Goal: Task Accomplishment & Management: Use online tool/utility

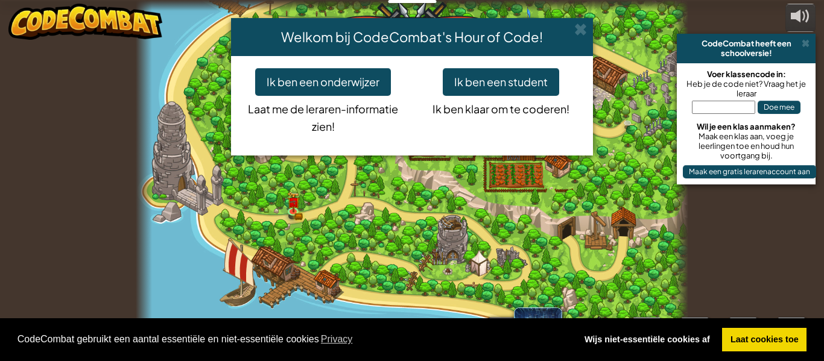
select select "nl-[GEOGRAPHIC_DATA]"
click at [582, 33] on span at bounding box center [580, 29] width 13 height 13
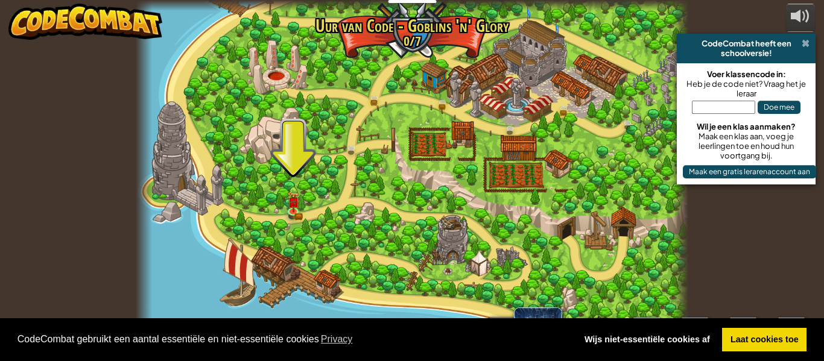
click at [805, 40] on span at bounding box center [805, 44] width 8 height 10
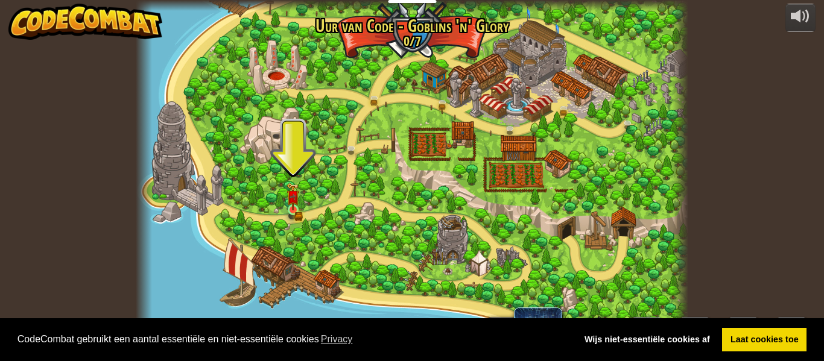
drag, startPoint x: 295, startPoint y: 187, endPoint x: 297, endPoint y: 194, distance: 6.9
click at [295, 194] on div "Gebroken Brug (Binnenkort!) We zijn binnen! Het is tijd om de burgemeester van …" at bounding box center [412, 180] width 552 height 361
click at [297, 209] on img at bounding box center [292, 197] width 13 height 28
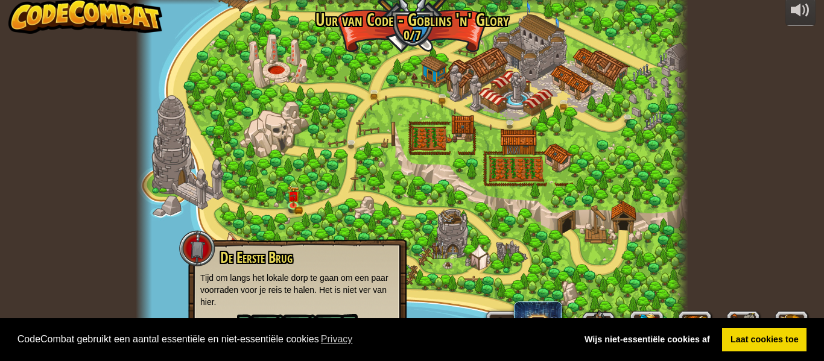
scroll to position [7, 0]
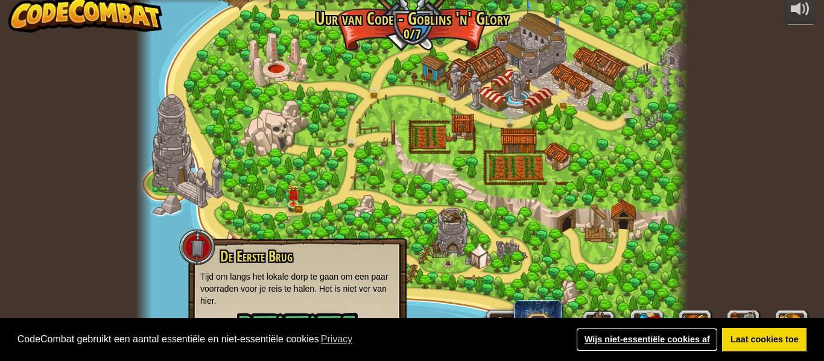
click at [670, 337] on link "Wijs niet-essentiële cookies af" at bounding box center [647, 340] width 142 height 24
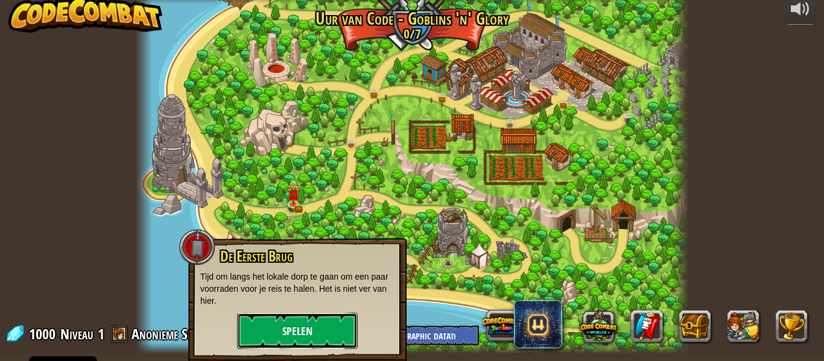
click at [294, 325] on button "Spelen" at bounding box center [297, 331] width 121 height 36
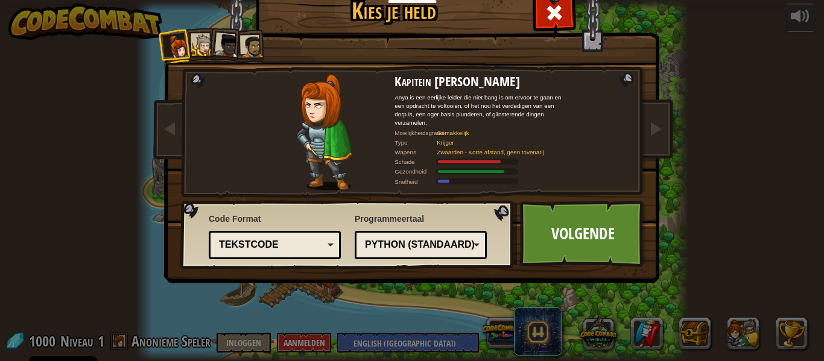
scroll to position [0, 0]
click at [198, 39] on div at bounding box center [203, 45] width 22 height 22
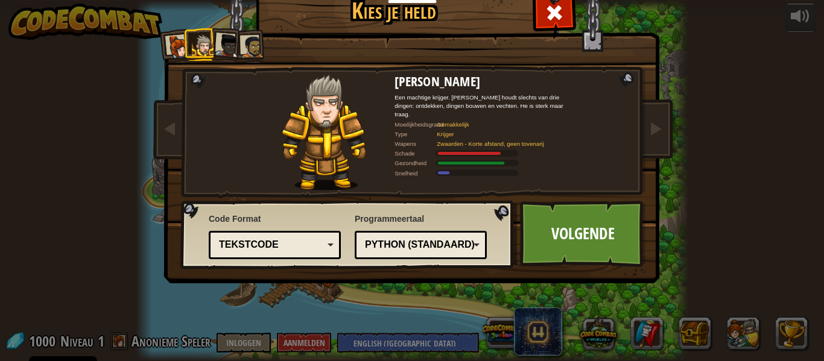
click at [300, 249] on div "Tekstcode" at bounding box center [271, 245] width 104 height 14
click at [582, 225] on link "Volgende" at bounding box center [583, 234] width 126 height 66
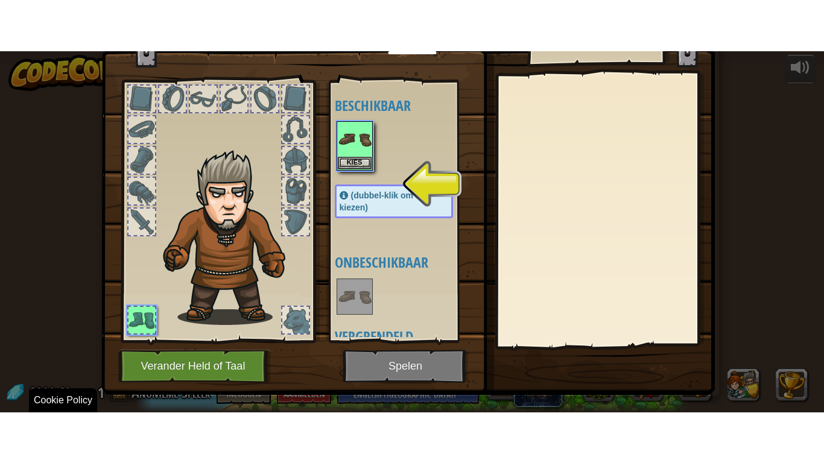
scroll to position [39, 0]
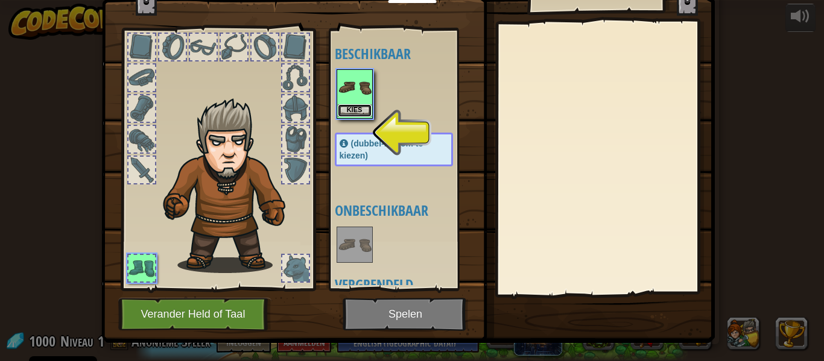
click at [356, 107] on button "Kies" at bounding box center [355, 110] width 34 height 13
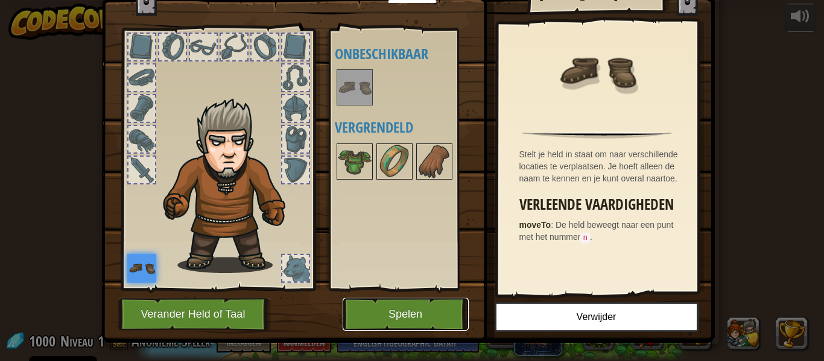
click at [443, 323] on button "Spelen" at bounding box center [405, 314] width 126 height 33
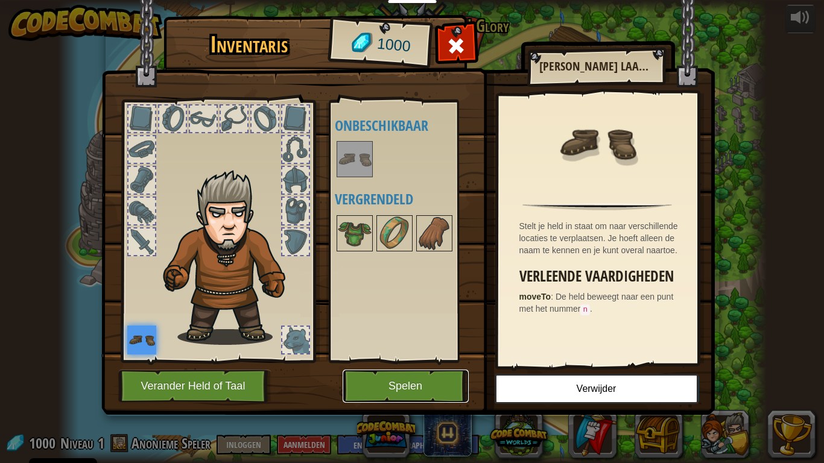
scroll to position [0, 0]
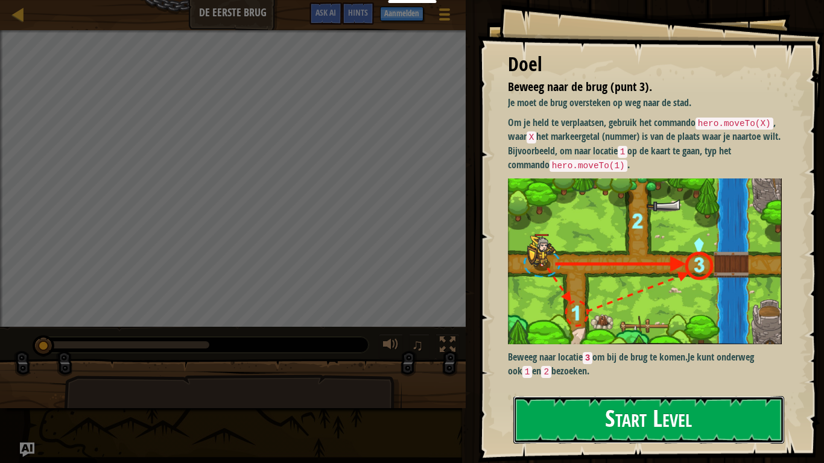
click at [658, 361] on button "Start Level" at bounding box center [648, 420] width 271 height 48
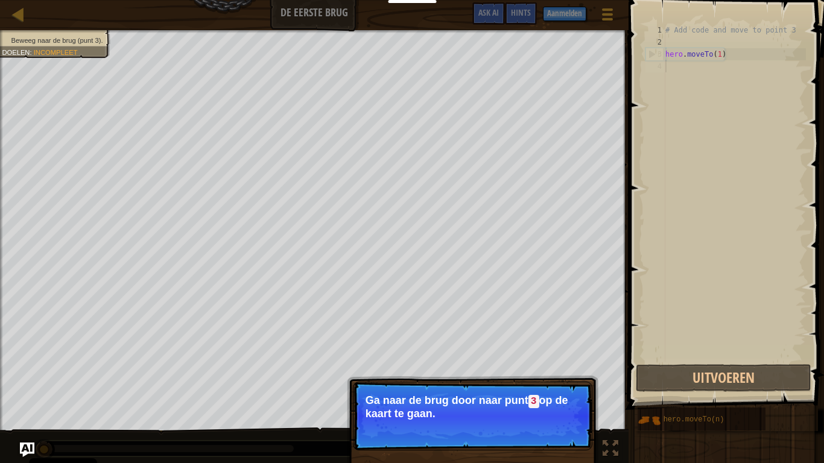
drag, startPoint x: 526, startPoint y: 383, endPoint x: 548, endPoint y: 426, distance: 48.5
click at [541, 361] on p "Doorgaan Ga naar de brug door naar punt 3 op de kaart te gaan." at bounding box center [472, 416] width 239 height 69
click at [550, 361] on p "Doorgaan Ga naar de brug door naar punt 3 op de kaart te gaan." at bounding box center [472, 416] width 239 height 69
drag, startPoint x: 543, startPoint y: 435, endPoint x: 535, endPoint y: 415, distance: 21.2
click at [540, 361] on button "Doorgaan" at bounding box center [556, 430] width 54 height 16
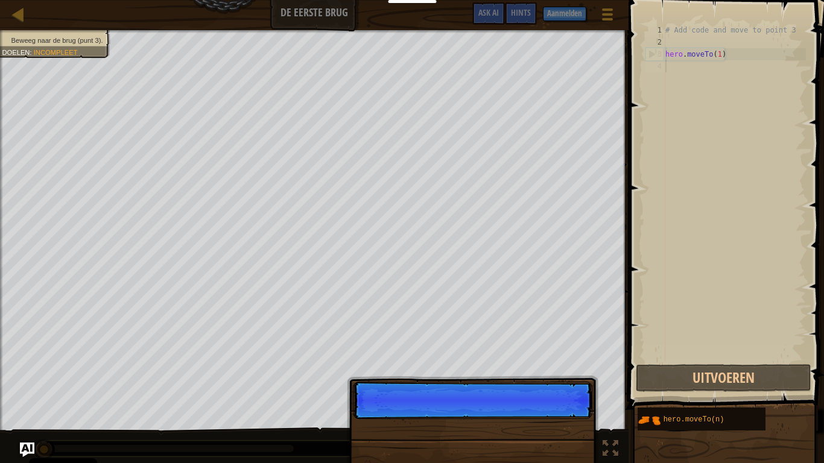
scroll to position [5, 0]
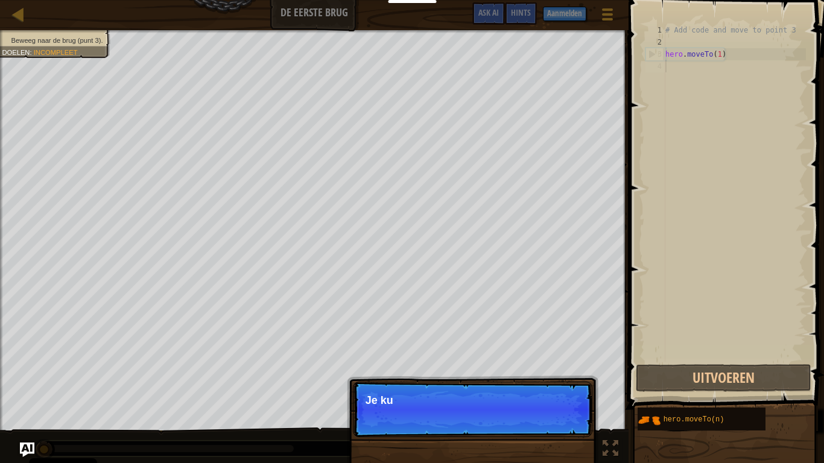
click at [511, 361] on div "Beweeg naar de brug (punt 3). Doelen : Incompleet ♫ Tharin 11 x: 5 y: 15 x: 10 …" at bounding box center [412, 246] width 824 height 433
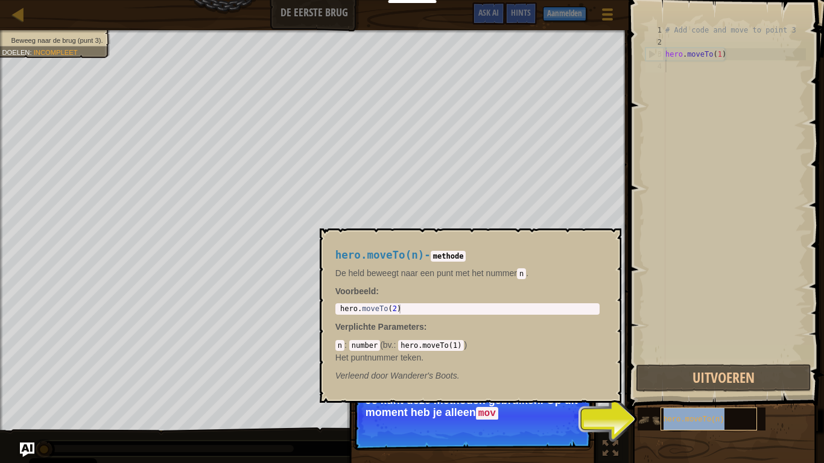
click at [713, 361] on span "hero.moveTo(n)" at bounding box center [693, 419] width 61 height 8
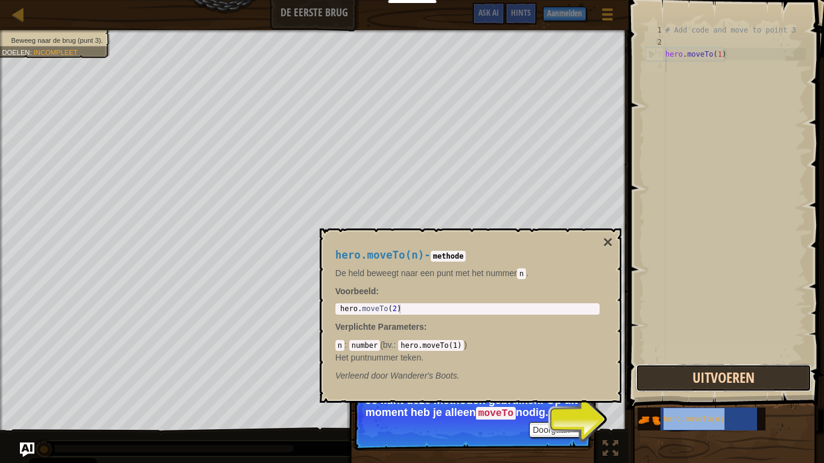
click at [723, 361] on button "Uitvoeren" at bounding box center [722, 378] width 175 height 28
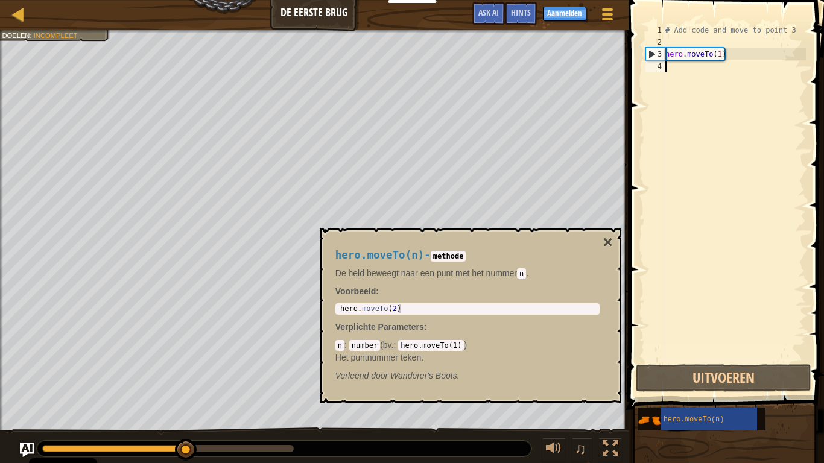
type textarea "hero.moveTo(2)"
click at [473, 307] on div "hero . moveTo ( 2 )" at bounding box center [467, 317] width 259 height 27
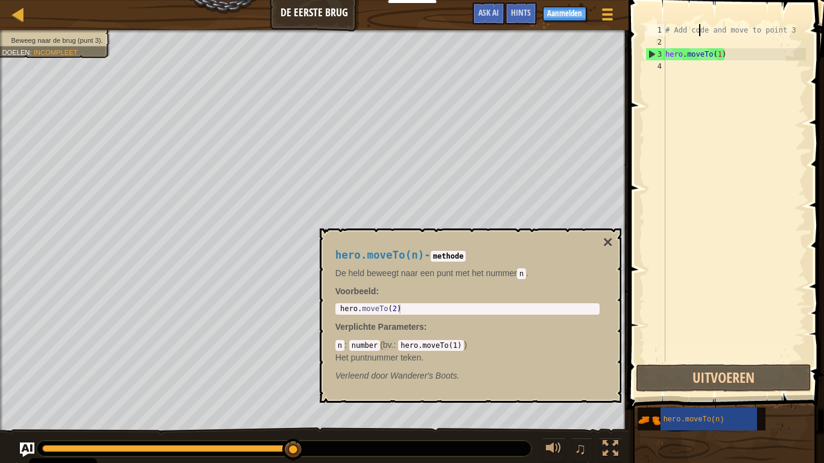
click at [700, 34] on div "# Add code and move to point 3 hero . moveTo ( 1 )" at bounding box center [734, 205] width 143 height 362
click at [670, 22] on span at bounding box center [727, 187] width 205 height 445
drag, startPoint x: 665, startPoint y: 25, endPoint x: 660, endPoint y: 41, distance: 16.4
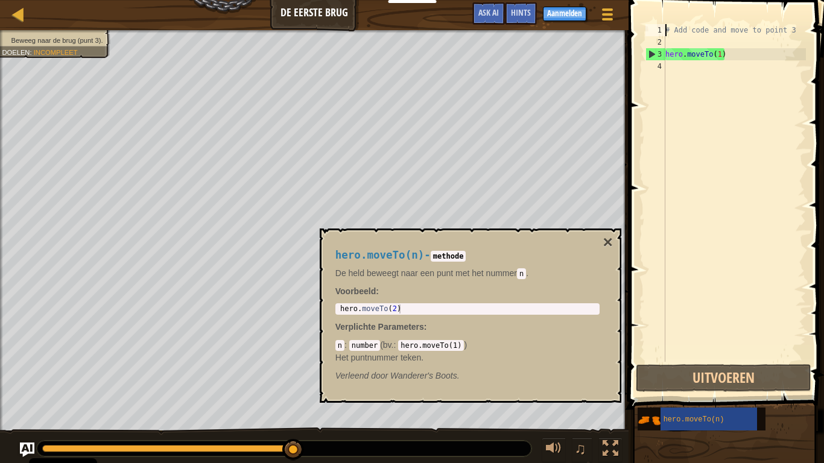
click at [660, 40] on div "# Add code and move to point 3 1 2 3 4 # Add code and move to point 3 hero . mo…" at bounding box center [724, 193] width 163 height 338
click at [660, 41] on div "2" at bounding box center [655, 42] width 20 height 12
type textarea "hero.moveTo(1)"
click at [665, 26] on div "# Add code and move to point 3 hero . moveTo ( 1 )" at bounding box center [734, 205] width 143 height 362
type textarea "# Add code and move to point 3"
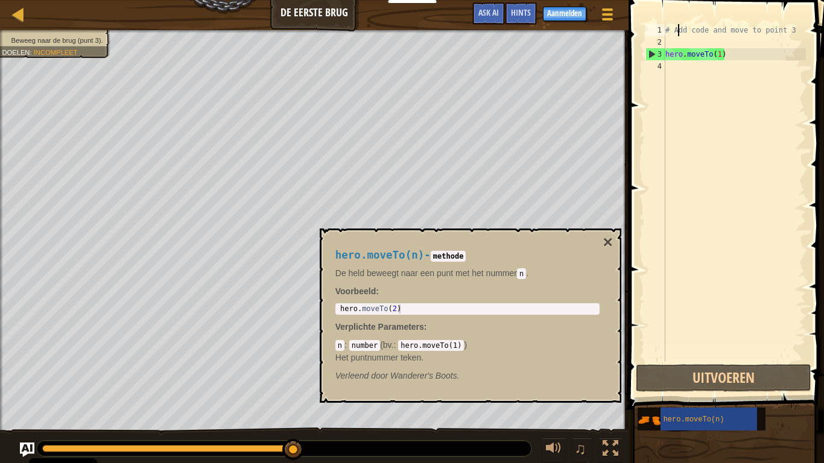
click at [676, 33] on div "# Add code and move to point 3 hero . moveTo ( 1 )" at bounding box center [734, 205] width 143 height 362
drag, startPoint x: 684, startPoint y: 33, endPoint x: 694, endPoint y: 35, distance: 9.8
click at [687, 34] on div "# Add code and move to point 3 hero . moveTo ( 1 )" at bounding box center [734, 205] width 143 height 362
drag, startPoint x: 725, startPoint y: 38, endPoint x: 768, endPoint y: 42, distance: 43.0
click at [766, 43] on div "# Add code and move to point 3 hero . moveTo ( 1 )" at bounding box center [734, 205] width 143 height 362
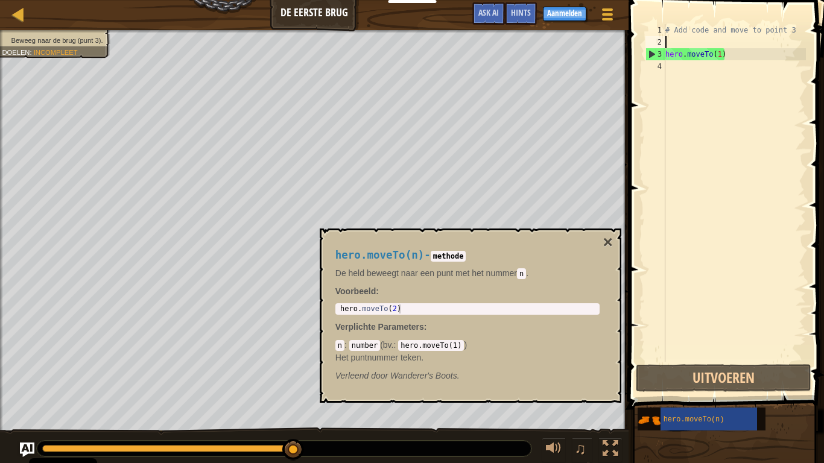
click at [776, 30] on div "# Add code and move to point 3 hero . moveTo ( 1 )" at bounding box center [734, 205] width 143 height 362
type textarea "# Add code and move to point 3"
click at [685, 39] on div "# Add code and move to point 3 hero . moveTo ( 1 )" at bounding box center [734, 205] width 143 height 362
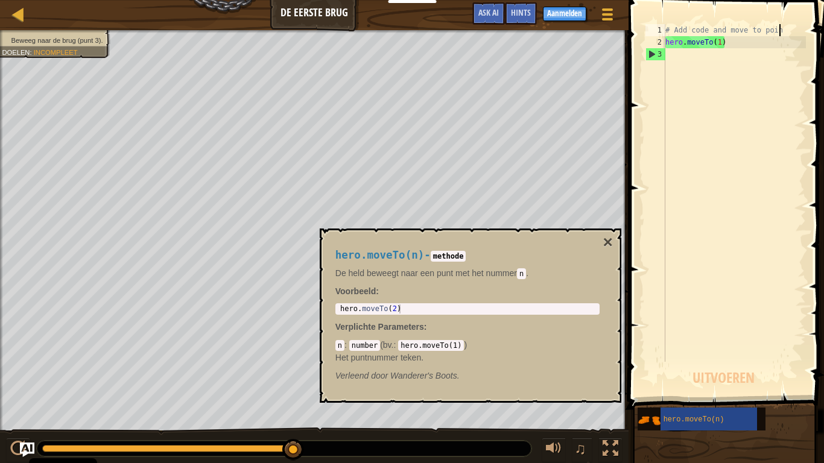
type textarea "# Add code and move to poi"
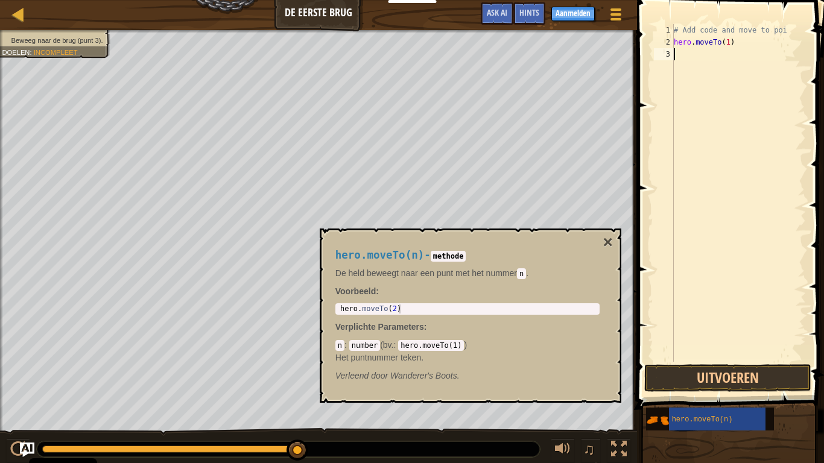
click at [684, 55] on div "# Add code and move to poi hero . moveTo ( 1 )" at bounding box center [738, 205] width 134 height 362
type textarea "d"
click at [726, 361] on button "Uitvoeren" at bounding box center [727, 378] width 167 height 28
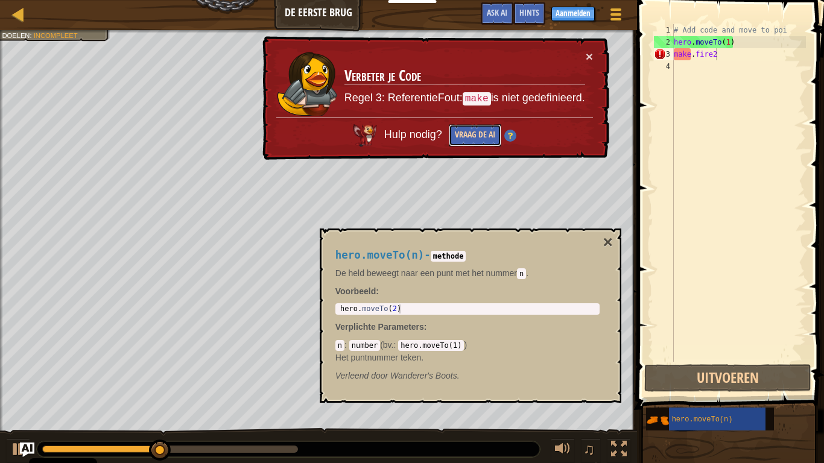
click at [477, 136] on button "Vraag de AI" at bounding box center [475, 135] width 52 height 22
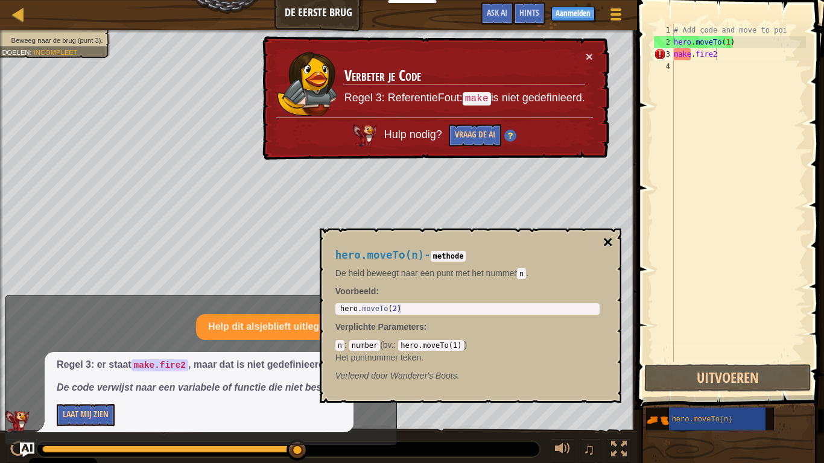
click at [605, 238] on button "×" at bounding box center [607, 242] width 10 height 17
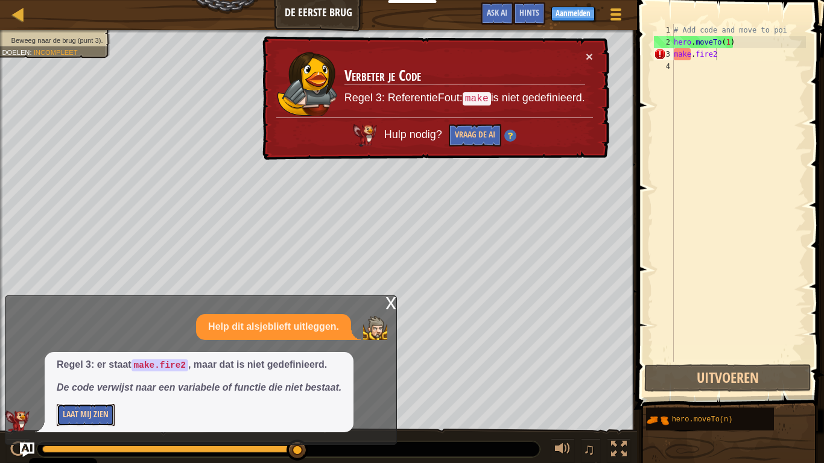
click at [88, 361] on button "Laat Mij Zien" at bounding box center [86, 415] width 58 height 22
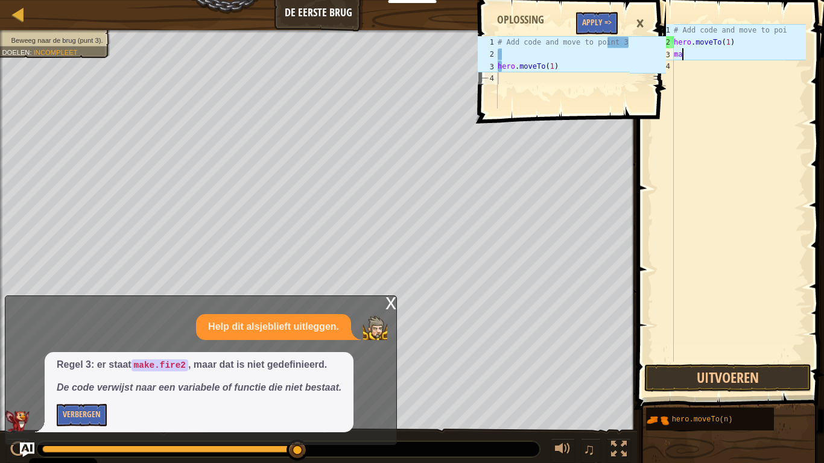
scroll to position [5, 1]
type textarea "m"
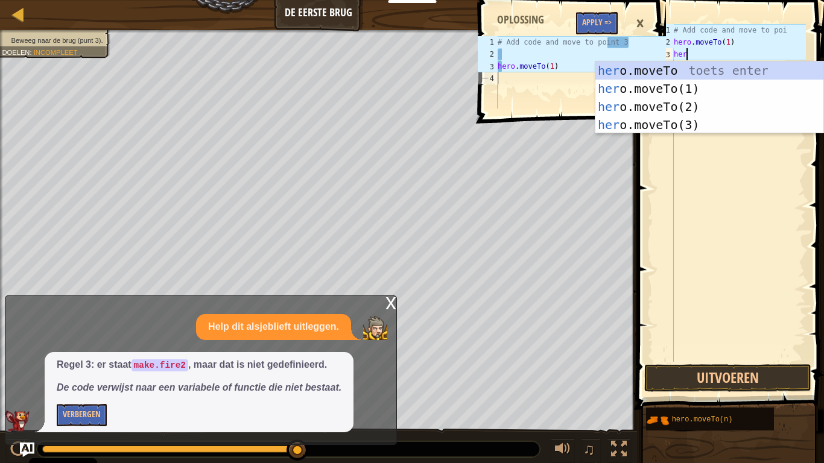
scroll to position [5, 2]
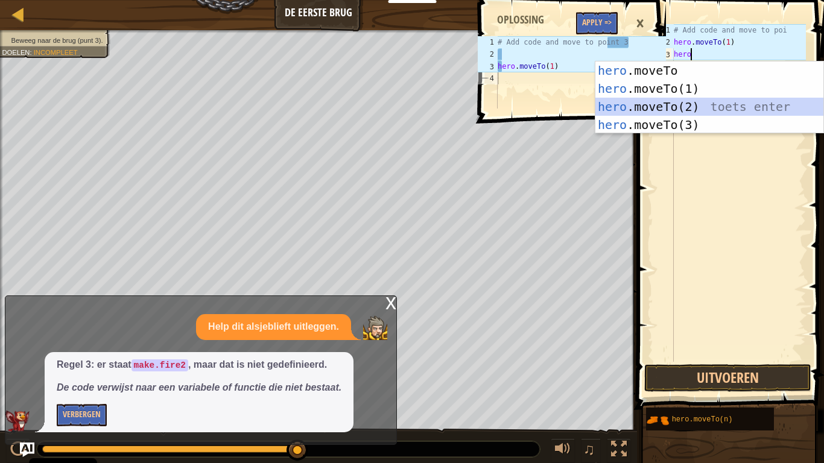
click at [740, 113] on div "hero .moveTo toets enter hero .moveTo(1) toets enter hero .moveTo(2) toets ente…" at bounding box center [709, 115] width 228 height 109
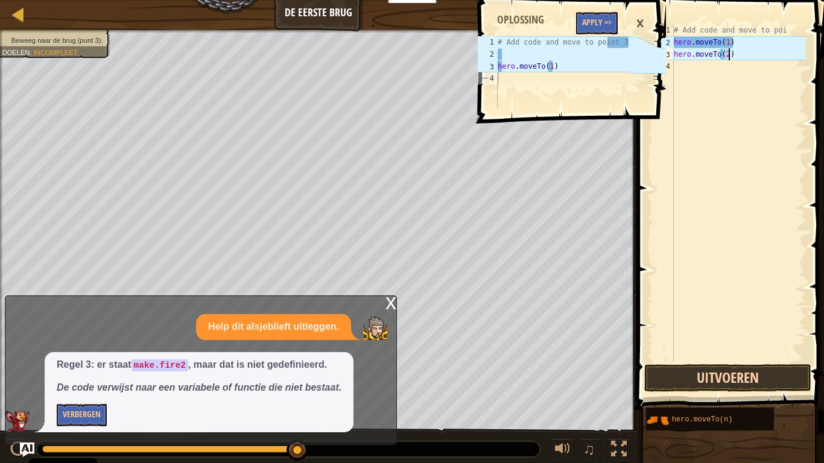
type textarea "hero.moveTo(2)"
click at [711, 361] on button "Uitvoeren" at bounding box center [727, 378] width 167 height 28
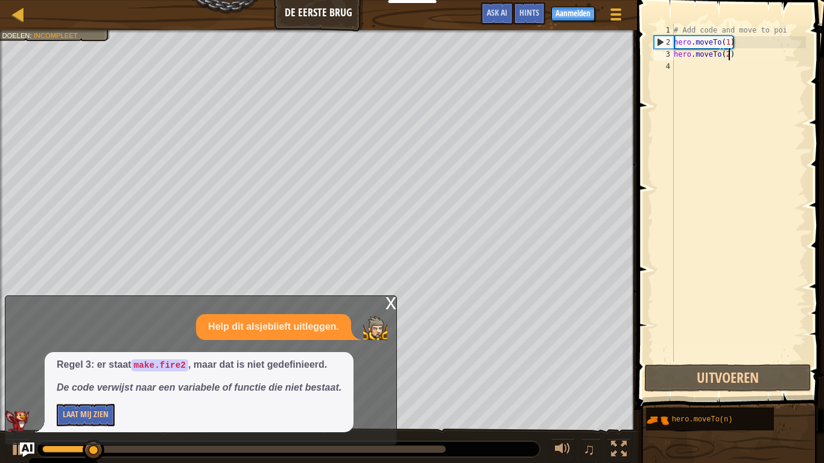
click at [387, 307] on div "x" at bounding box center [390, 302] width 11 height 12
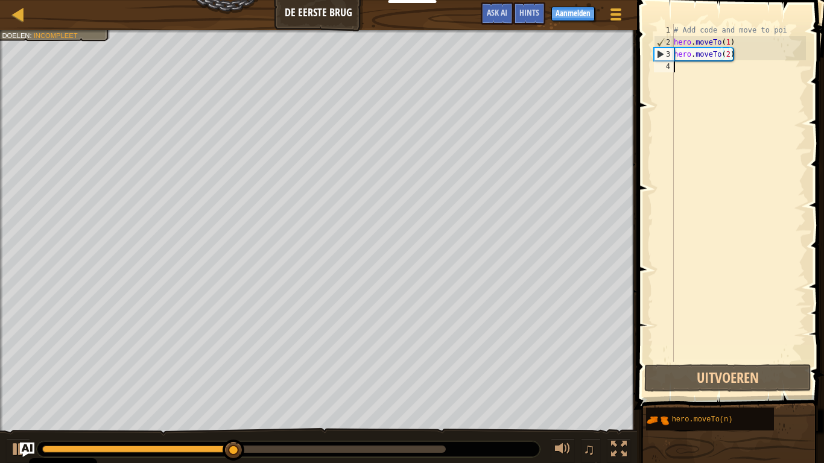
scroll to position [5, 0]
click at [680, 67] on div "# Add code and move to poi hero . moveTo ( 1 ) hero . moveTo ( 2 )" at bounding box center [738, 205] width 134 height 362
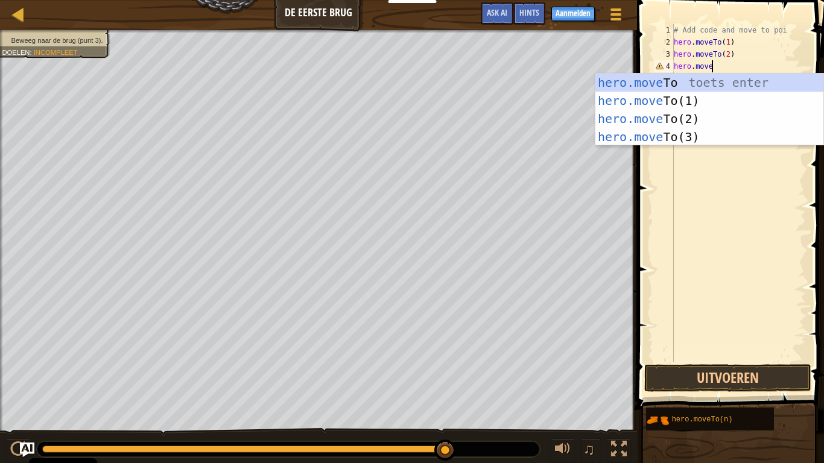
scroll to position [5, 5]
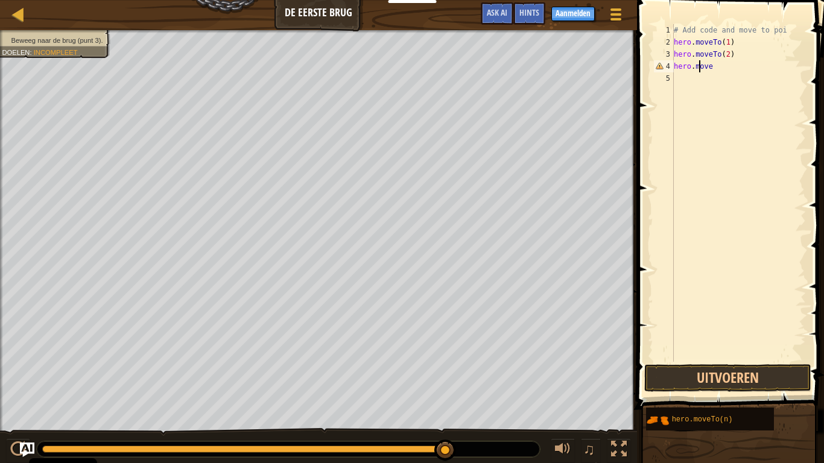
click at [701, 68] on div "# Add code and move to poi hero . moveTo ( 1 ) hero . moveTo ( 2 ) hero . move" at bounding box center [738, 205] width 134 height 362
click at [714, 64] on div "# Add code and move to poi hero . moveTo ( 1 ) hero . moveTo ( 2 ) hero . move" at bounding box center [738, 205] width 134 height 362
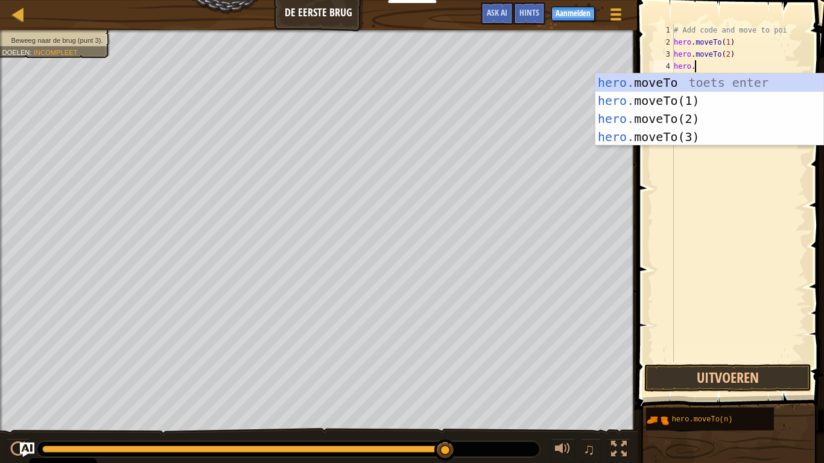
scroll to position [5, 2]
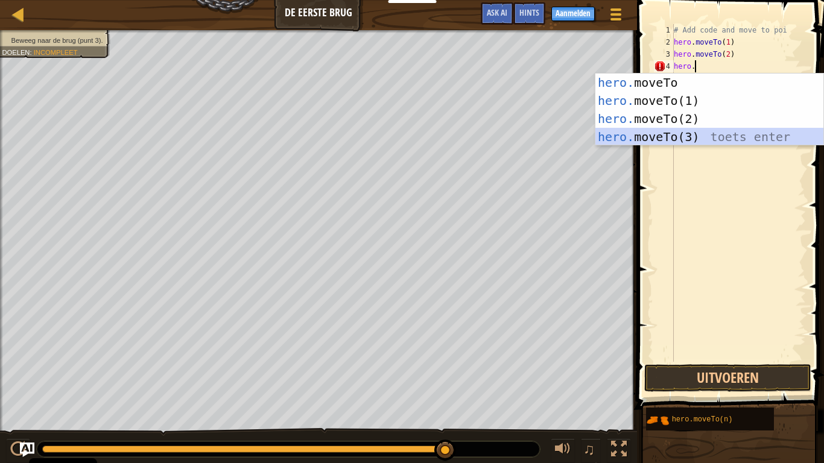
click at [724, 140] on div "hero. moveTo toets enter hero. moveTo(1) toets enter hero. moveTo(2) toets ente…" at bounding box center [709, 128] width 228 height 109
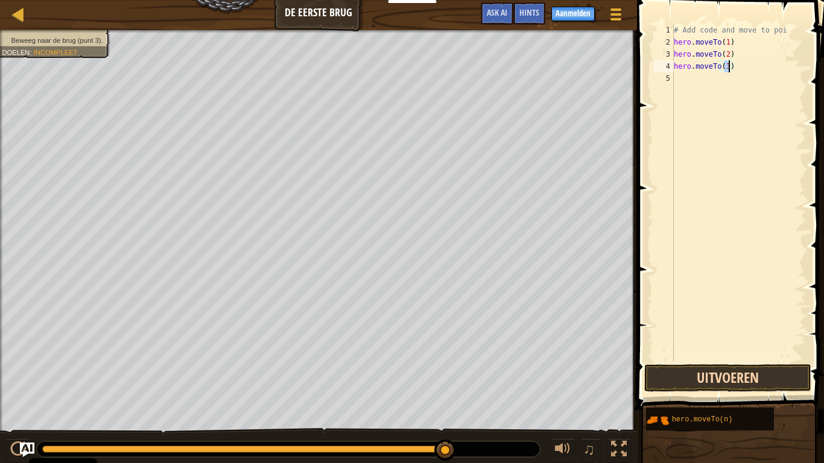
type textarea "hero.moveTo(3)"
click at [748, 361] on button "Uitvoeren" at bounding box center [727, 378] width 167 height 28
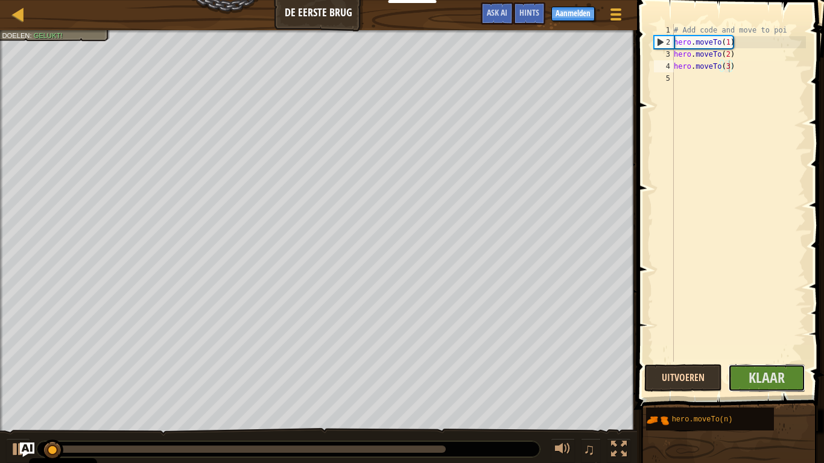
click at [746, 361] on button "Klaar" at bounding box center [767, 378] width 78 height 28
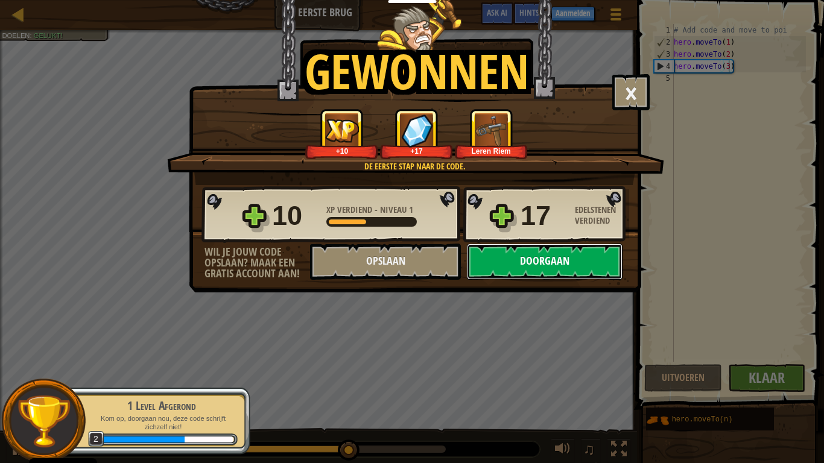
click at [569, 264] on button "Doorgaan" at bounding box center [545, 262] width 156 height 36
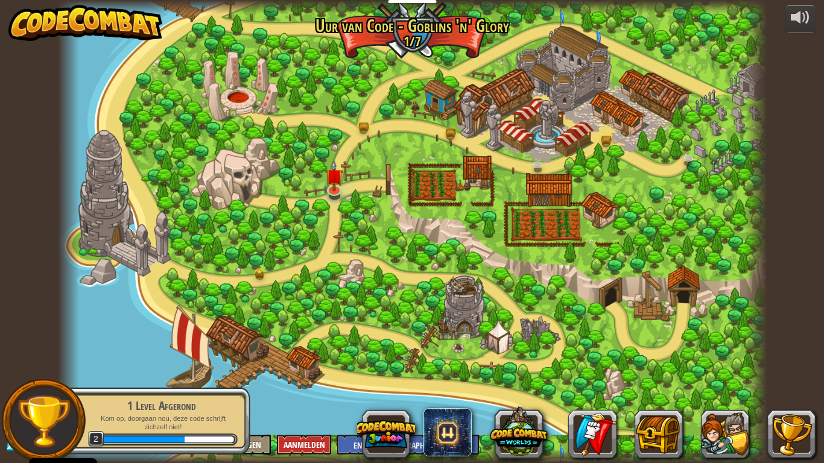
select select "nl-[GEOGRAPHIC_DATA]"
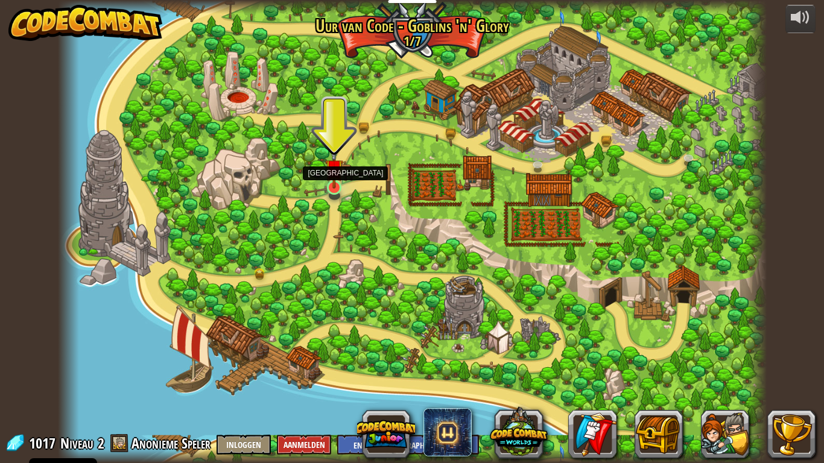
click at [340, 180] on img at bounding box center [334, 168] width 18 height 41
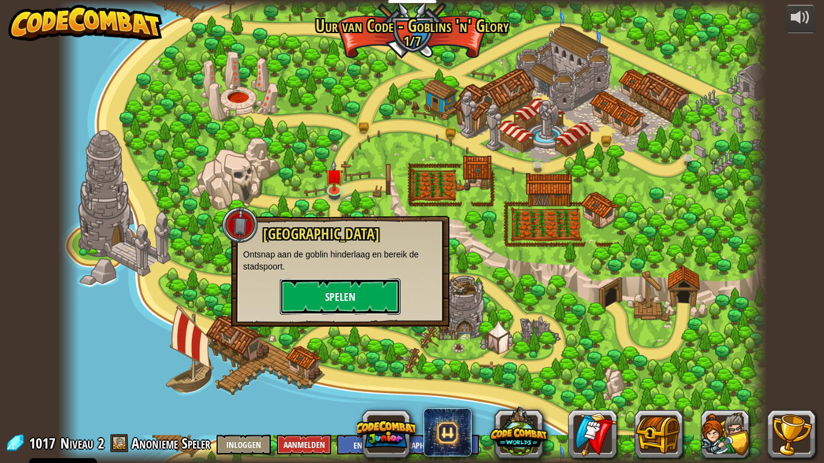
click at [337, 298] on button "Spelen" at bounding box center [340, 297] width 121 height 36
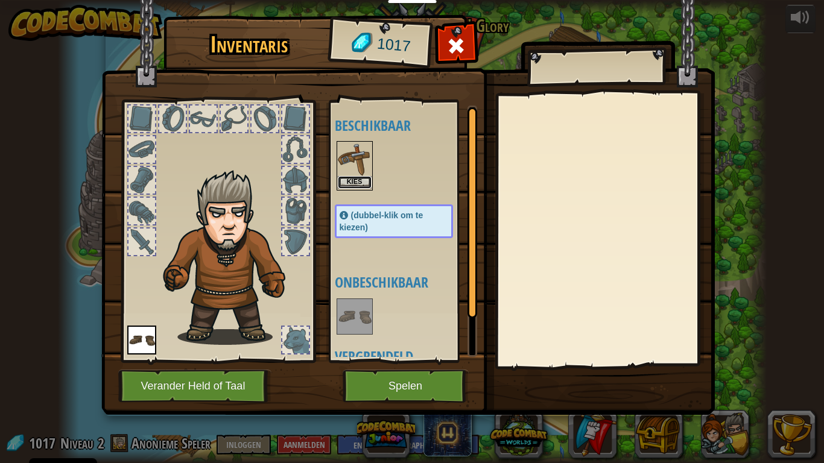
click at [357, 184] on button "Kies" at bounding box center [355, 182] width 34 height 13
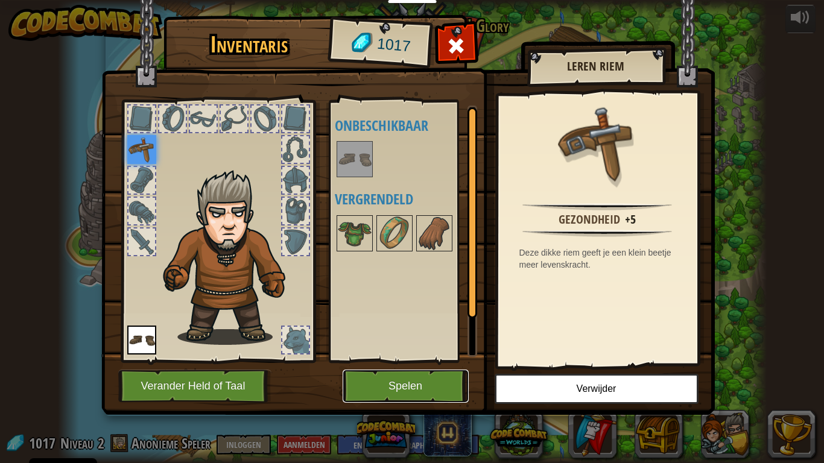
click at [435, 361] on button "Spelen" at bounding box center [405, 386] width 126 height 33
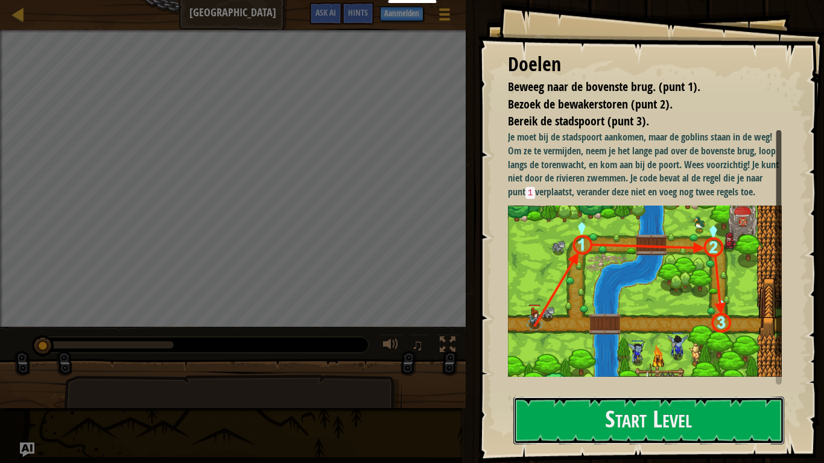
drag, startPoint x: 670, startPoint y: 426, endPoint x: 634, endPoint y: 340, distance: 93.5
click at [669, 361] on button "Start Level" at bounding box center [648, 421] width 271 height 48
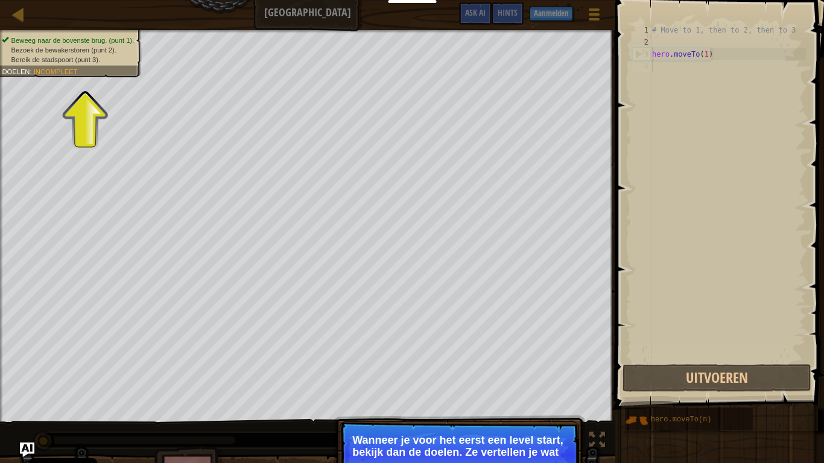
click at [661, 81] on div "# Move to 1, then to 2, then to 3 hero . moveTo ( 1 )" at bounding box center [727, 205] width 156 height 362
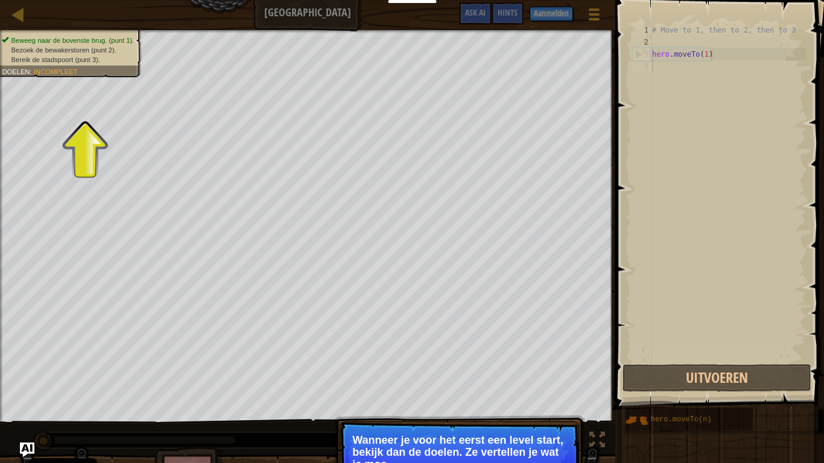
click at [662, 74] on div "# Move to 1, then to 2, then to 3 hero . moveTo ( 1 )" at bounding box center [727, 205] width 156 height 362
drag, startPoint x: 654, startPoint y: 71, endPoint x: 609, endPoint y: 78, distance: 45.8
click at [623, 73] on div "1 2 3 4 # Move to 1, then to 2, then to 3 hero . moveTo ( 1 ) ההההההההההההההההה…" at bounding box center [717, 228] width 212 height 445
click at [81, 63] on span "Bereik de stadspoort (punt 3)." at bounding box center [55, 59] width 89 height 8
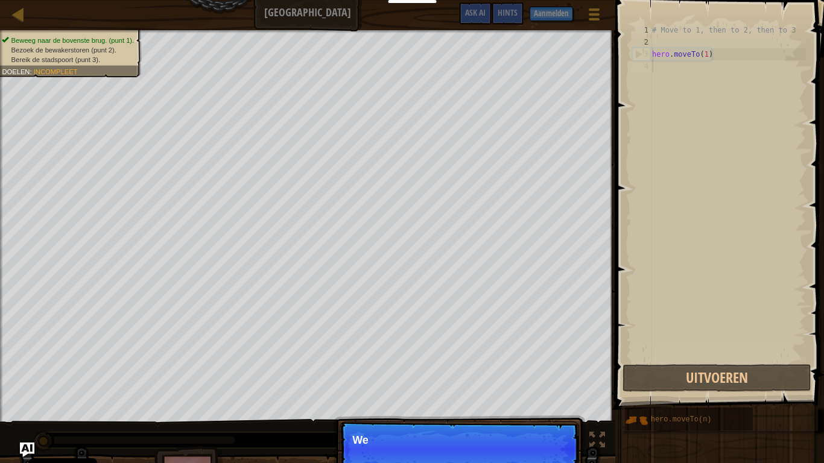
scroll to position [5, 0]
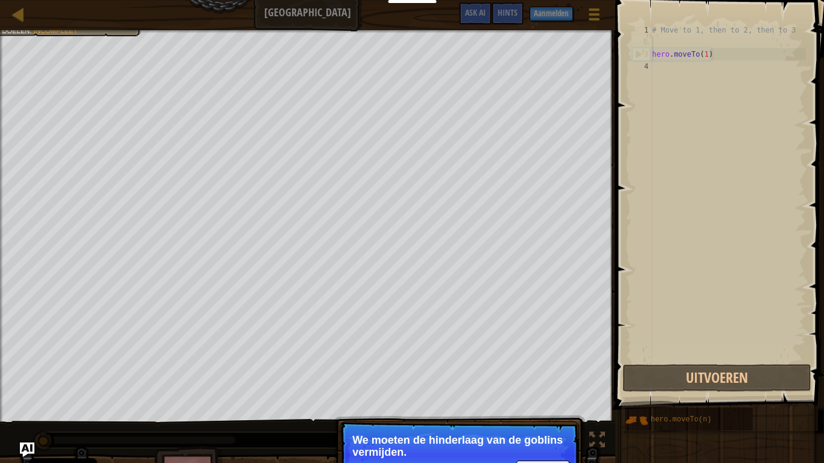
click at [656, 40] on div "# Move to 1, then to 2, then to 3 hero . moveTo ( 1 )" at bounding box center [727, 205] width 156 height 362
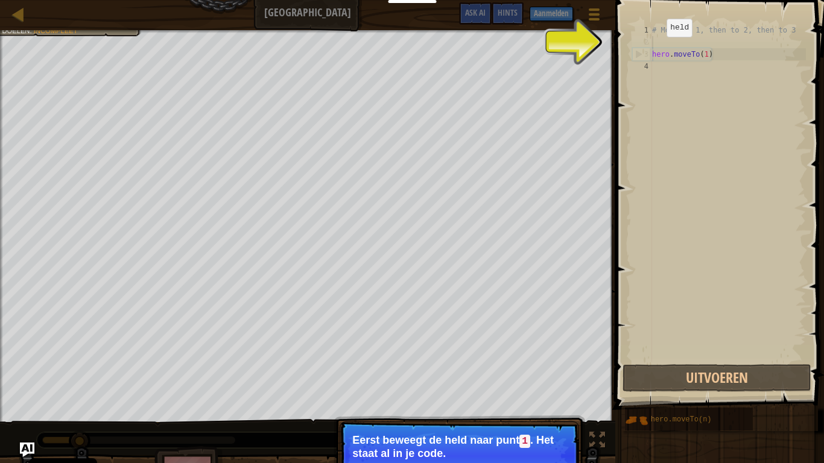
click at [656, 48] on div "# Move to 1, then to 2, then to 3 hero . moveTo ( 1 )" at bounding box center [727, 205] width 156 height 362
type textarea "hero.moveTo(1)"
click at [658, 43] on div "# Move to 1, then to 2, then to 3 hero . moveTo ( 1 )" at bounding box center [727, 205] width 156 height 362
click at [674, 52] on div "# Move to 1, then to 2, then to 3 hero . moveTo ( 1 )" at bounding box center [727, 205] width 156 height 362
type textarea "hero.moveTo(1)"
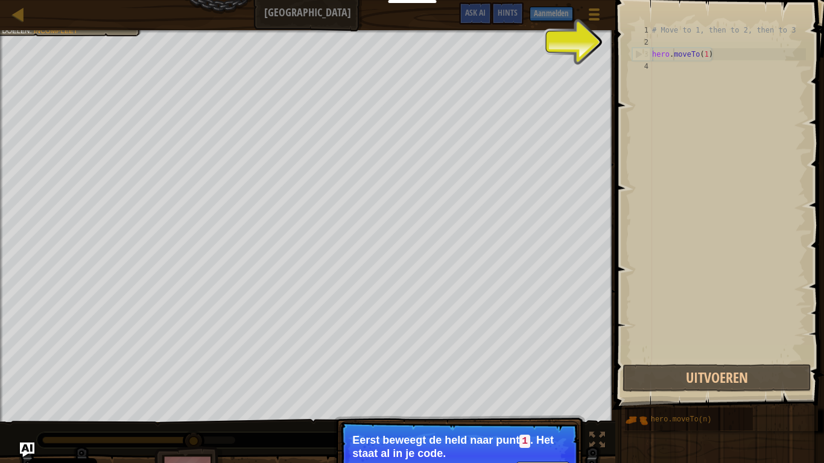
click at [656, 43] on div "# Move to 1, then to 2, then to 3 hero . moveTo ( 1 )" at bounding box center [727, 205] width 156 height 362
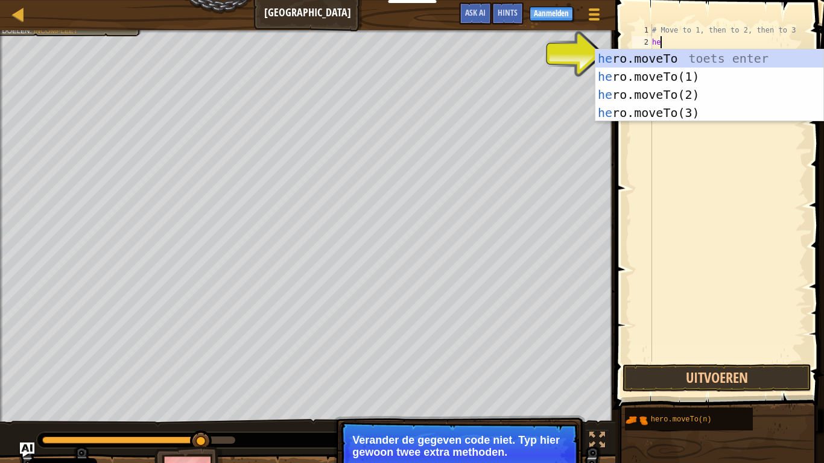
scroll to position [5, 1]
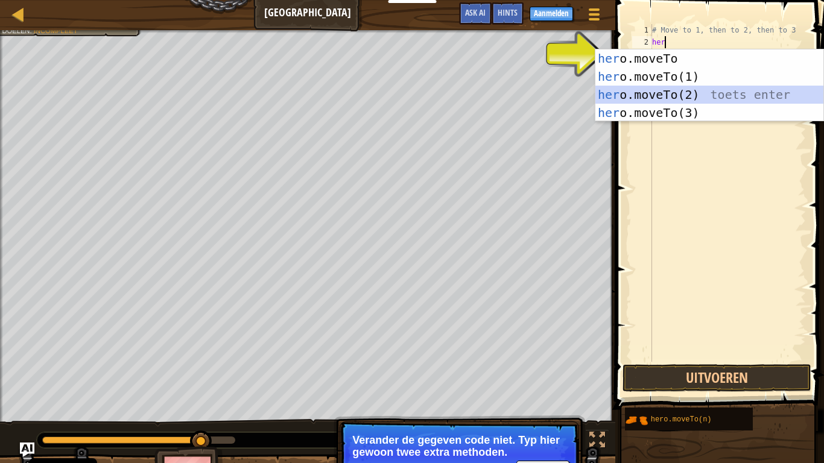
click at [664, 90] on div "her o.moveTo toets enter her o.moveTo(1) toets enter her o.moveTo(2) toets ente…" at bounding box center [709, 103] width 228 height 109
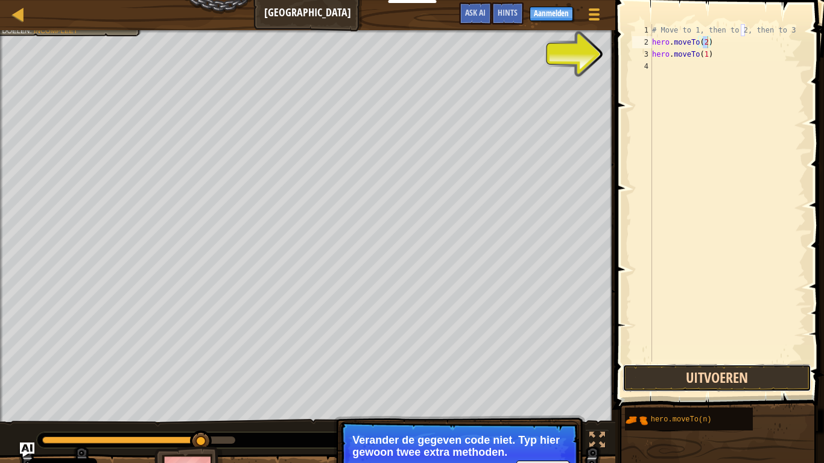
click at [689, 361] on button "Uitvoeren" at bounding box center [716, 378] width 188 height 28
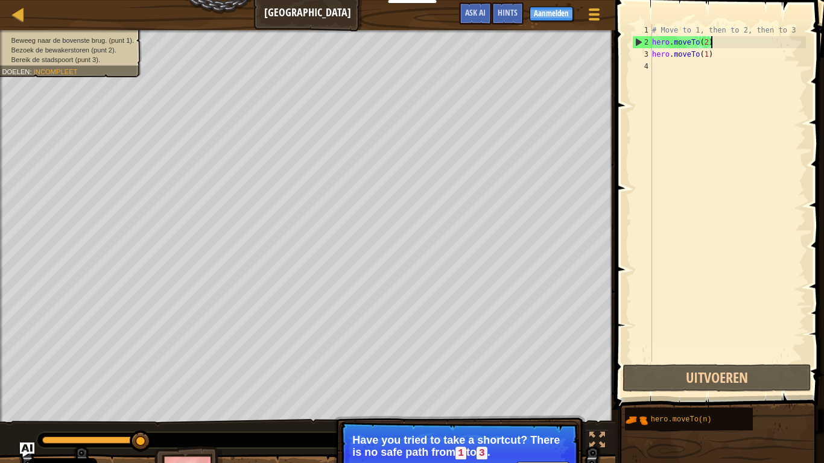
click at [714, 48] on div "# Move to 1, then to 2, then to 3 hero . moveTo ( 2 ) hero . moveTo ( 1 )" at bounding box center [727, 205] width 156 height 362
click at [702, 48] on div "# Move to 1, then to 2, then to 3 hero . moveTo ( 2 ) hero . moveTo ( 1 )" at bounding box center [727, 205] width 156 height 362
click at [704, 46] on div "# Move to 1, then to 2, then to 3 hero . moveTo ( 2 ) hero . moveTo ( 1 )" at bounding box center [727, 205] width 156 height 362
click at [705, 45] on div "# Move to 1, then to 2, then to 3 hero . moveTo ( 2 ) hero . moveTo ( 1 )" at bounding box center [727, 205] width 156 height 362
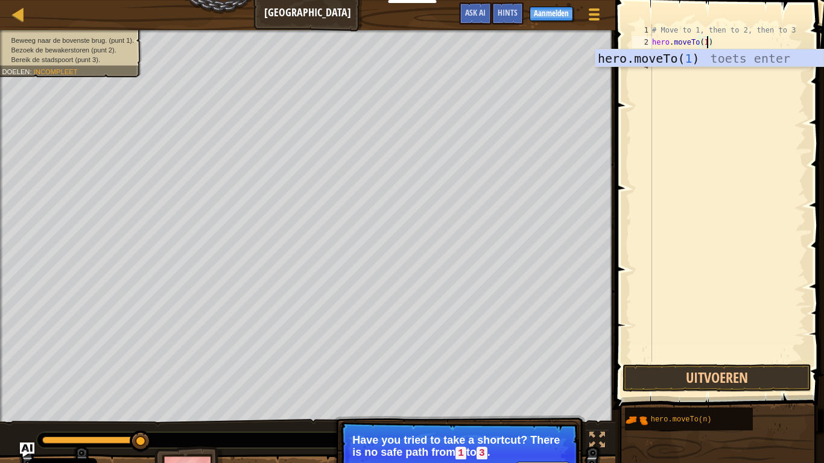
scroll to position [5, 8]
click at [716, 56] on div "hero.moveTo( 1 ) toets enter" at bounding box center [709, 76] width 228 height 54
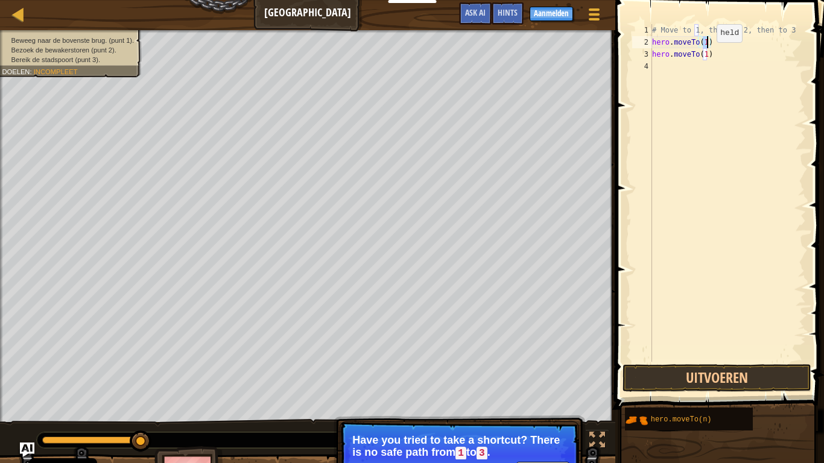
click at [707, 57] on div "# Move to 1, then to 2, then to 3 hero . moveTo ( 1 ) hero . moveTo ( 1 )" at bounding box center [727, 205] width 156 height 362
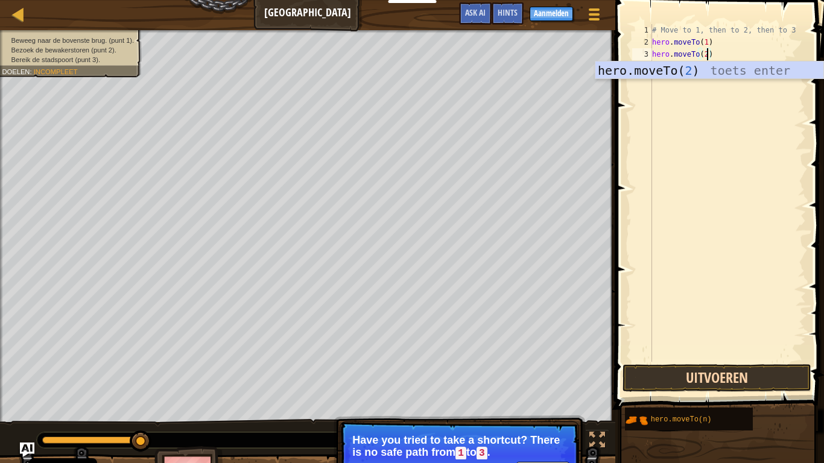
type textarea "hero.moveTo(2)"
click at [743, 361] on button "Uitvoeren" at bounding box center [716, 378] width 188 height 28
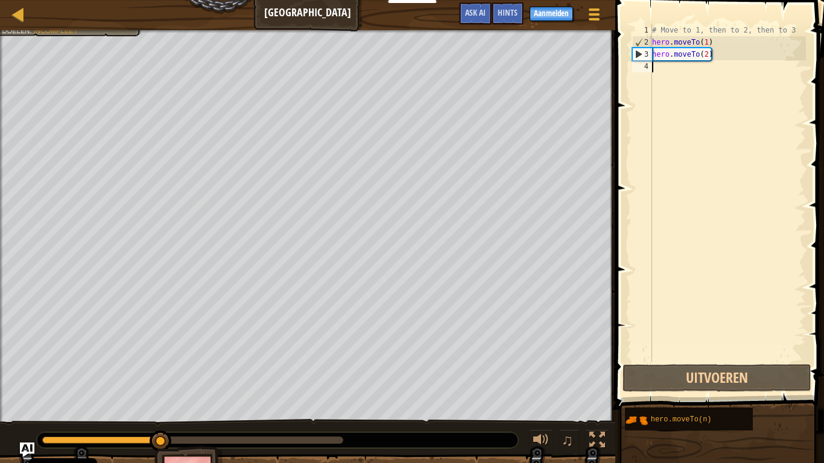
click at [666, 76] on div "# Move to 1, then to 2, then to 3 hero . moveTo ( 1 ) hero . moveTo ( 2 )" at bounding box center [727, 205] width 156 height 362
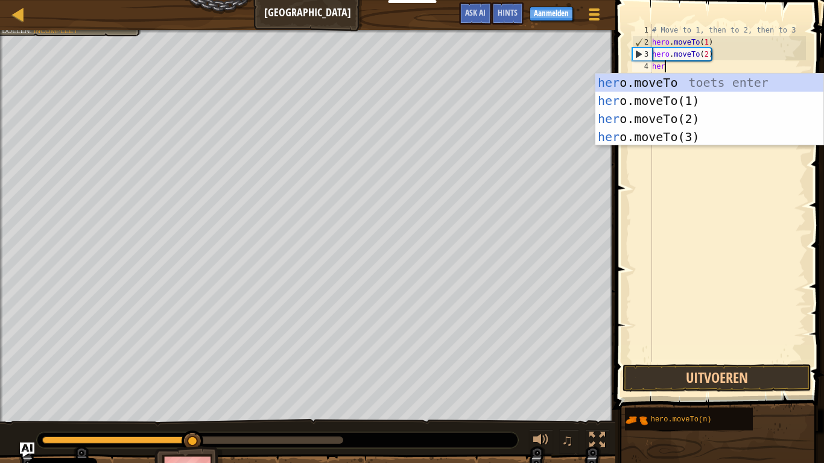
scroll to position [5, 1]
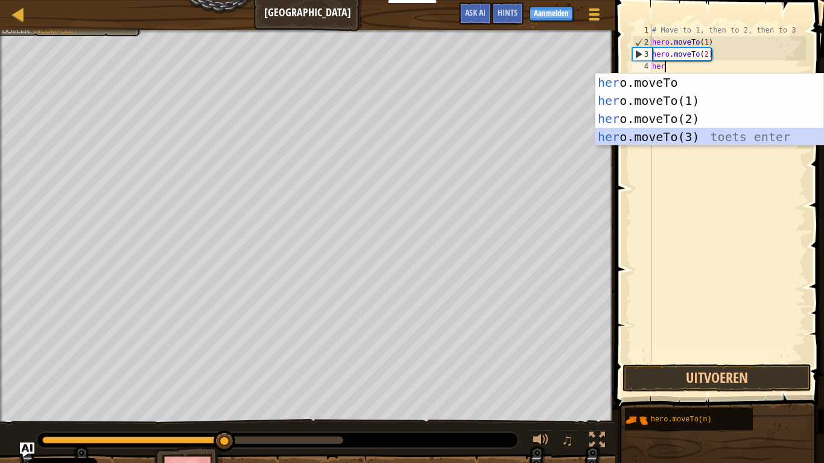
click at [684, 134] on div "her o.moveTo toets enter her o.moveTo(1) toets enter her o.moveTo(2) toets ente…" at bounding box center [709, 128] width 228 height 109
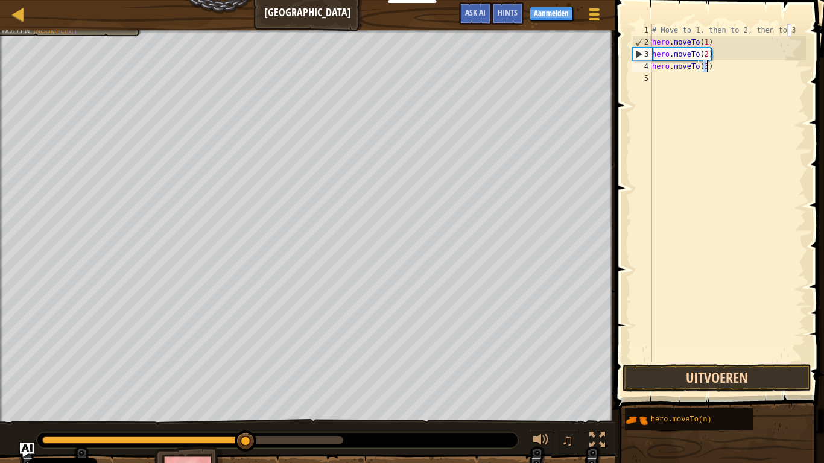
type textarea "hero.moveTo(3)"
click at [718, 361] on button "Uitvoeren" at bounding box center [716, 378] width 188 height 28
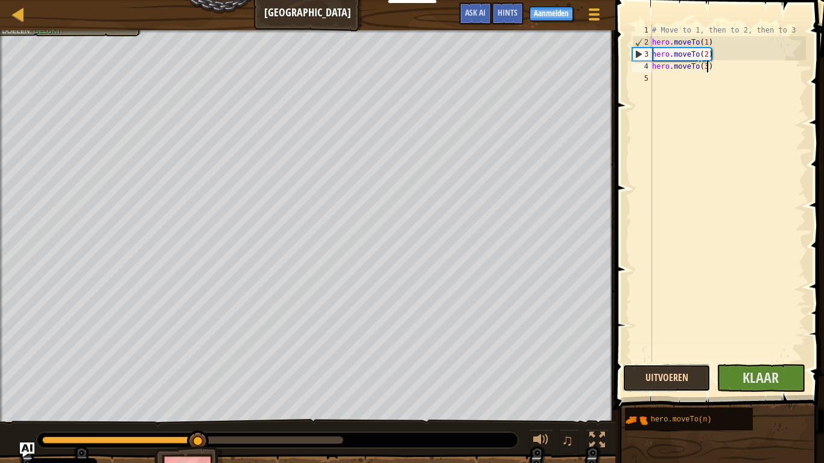
click at [684, 361] on button "Uitvoeren" at bounding box center [666, 378] width 88 height 28
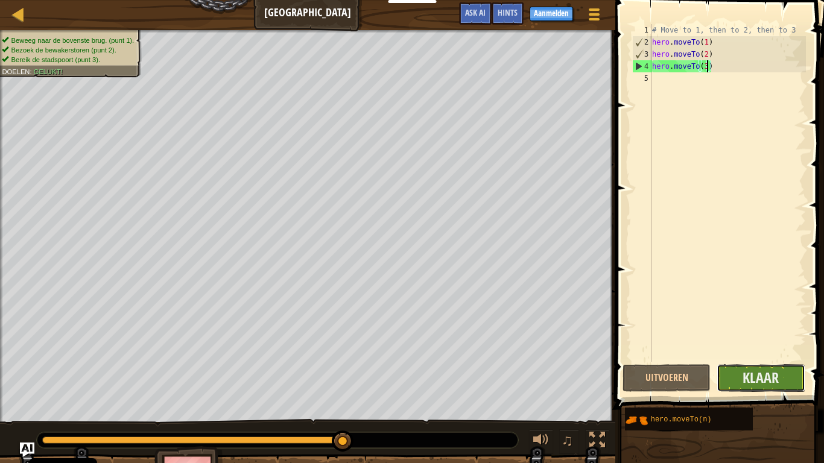
click at [780, 361] on button "Klaar" at bounding box center [760, 378] width 88 height 28
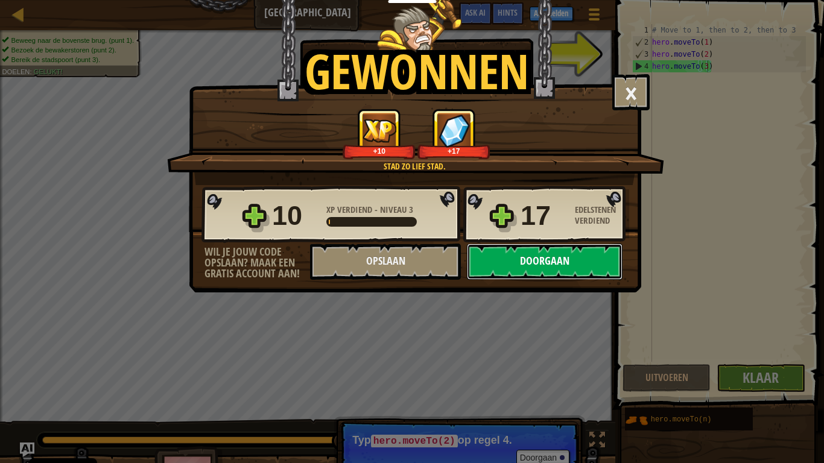
click at [544, 262] on button "Doorgaan" at bounding box center [545, 262] width 156 height 36
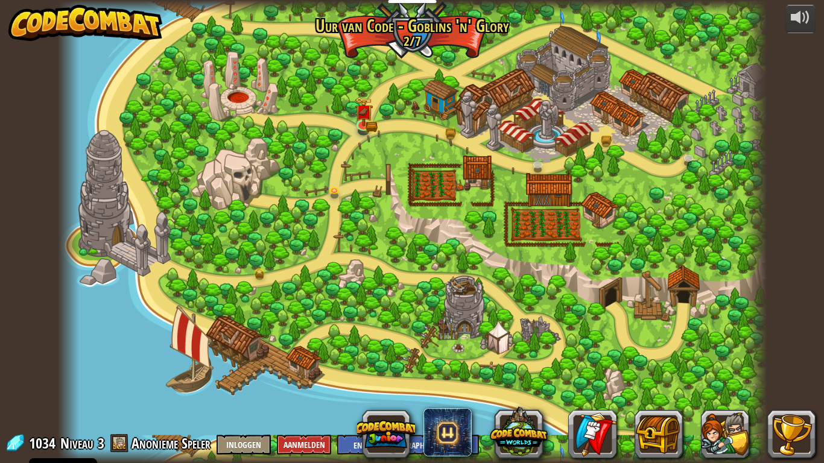
select select "nl-[GEOGRAPHIC_DATA]"
click at [359, 110] on img at bounding box center [363, 104] width 11 height 11
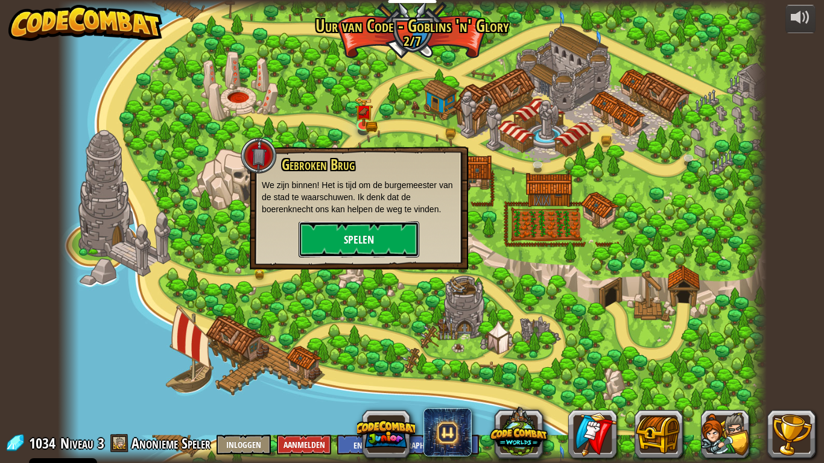
click at [338, 234] on button "Spelen" at bounding box center [358, 239] width 121 height 36
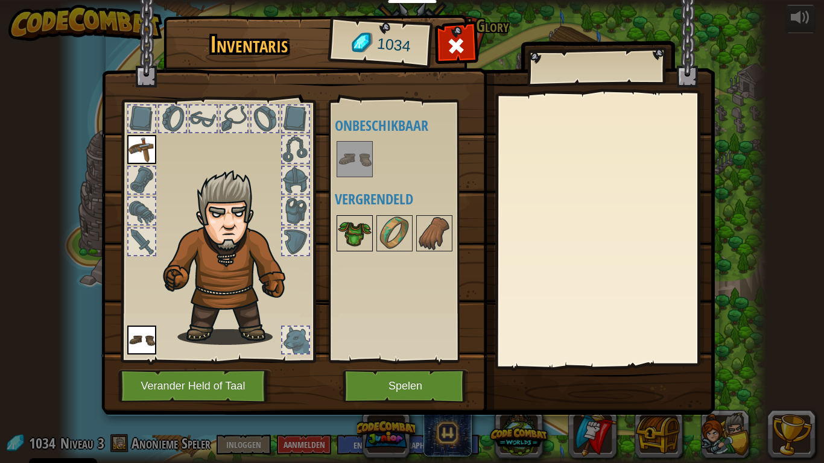
click at [364, 238] on img at bounding box center [355, 233] width 34 height 34
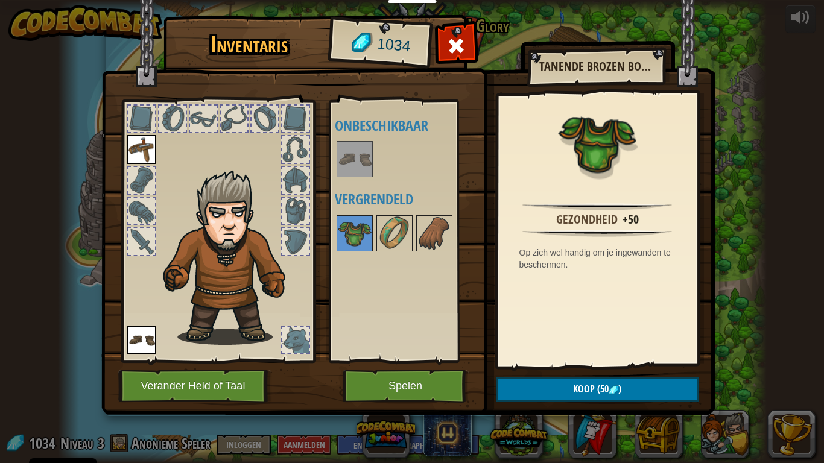
click at [609, 361] on img at bounding box center [407, 196] width 613 height 438
click at [614, 361] on button "Koop (50 )" at bounding box center [597, 389] width 203 height 25
click at [382, 219] on img at bounding box center [394, 233] width 34 height 34
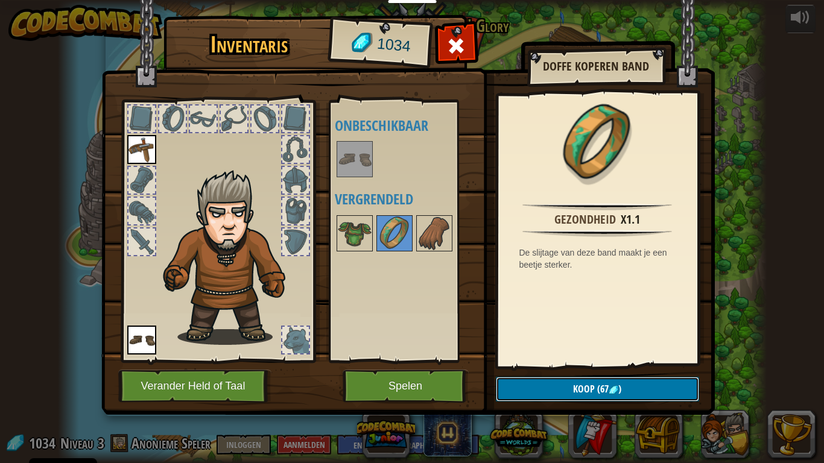
click at [603, 361] on span "(67" at bounding box center [601, 388] width 14 height 13
click at [433, 241] on img at bounding box center [434, 233] width 34 height 34
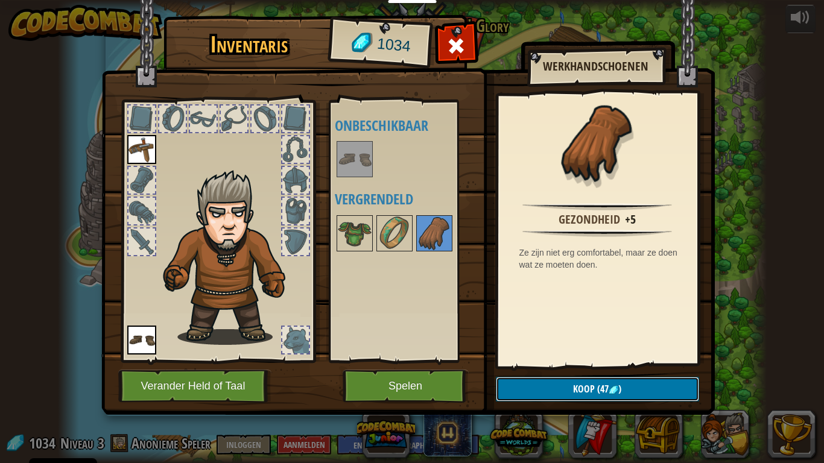
click at [585, 361] on span "Koop" at bounding box center [584, 388] width 22 height 13
click at [342, 233] on img at bounding box center [355, 233] width 34 height 34
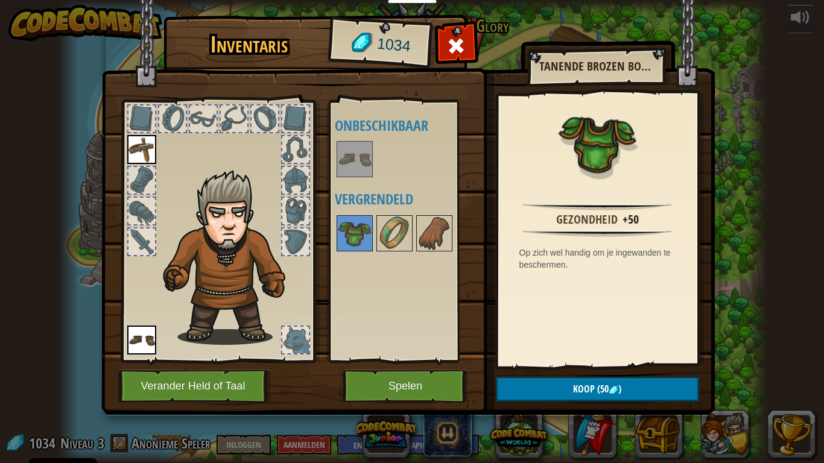
click at [294, 200] on div at bounding box center [295, 211] width 27 height 27
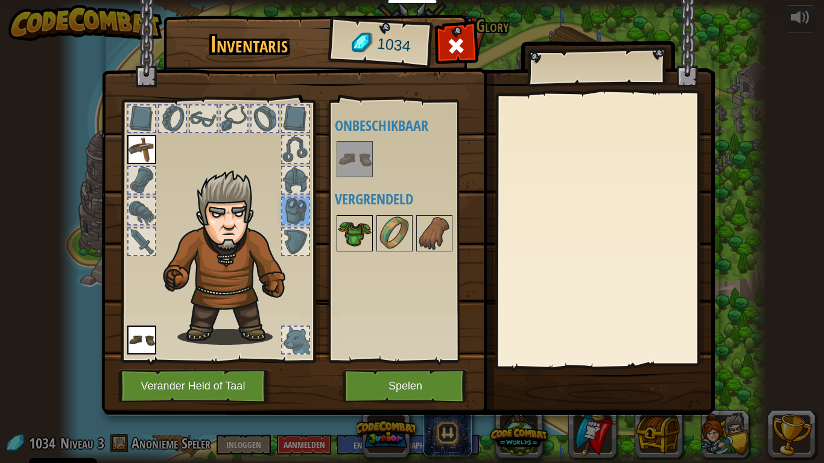
click at [354, 238] on img at bounding box center [355, 233] width 34 height 34
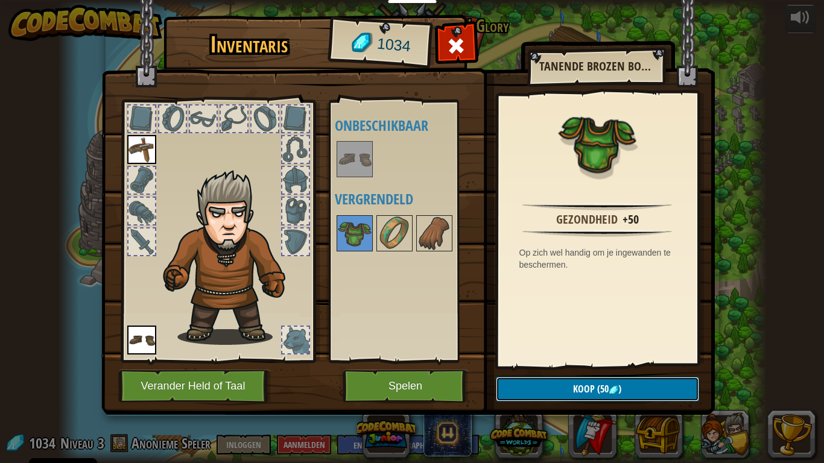
click at [650, 361] on button "Koop (50 )" at bounding box center [597, 389] width 203 height 25
click at [635, 361] on button "Bevestigen" at bounding box center [597, 389] width 203 height 25
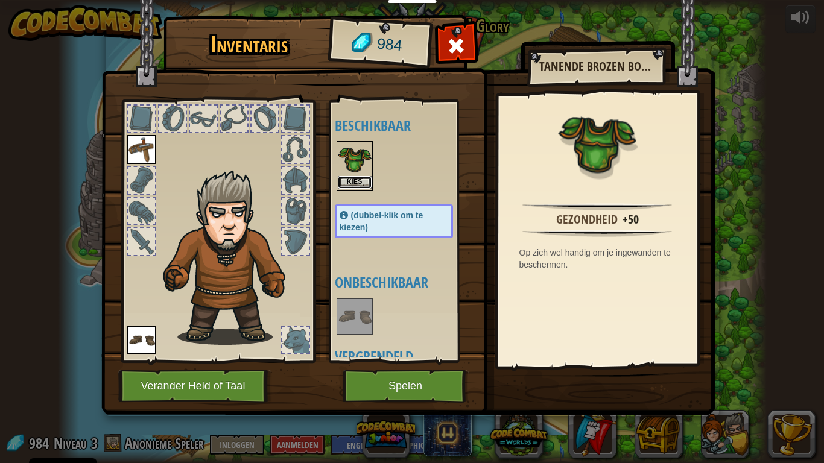
click at [351, 178] on button "Kies" at bounding box center [355, 182] width 34 height 13
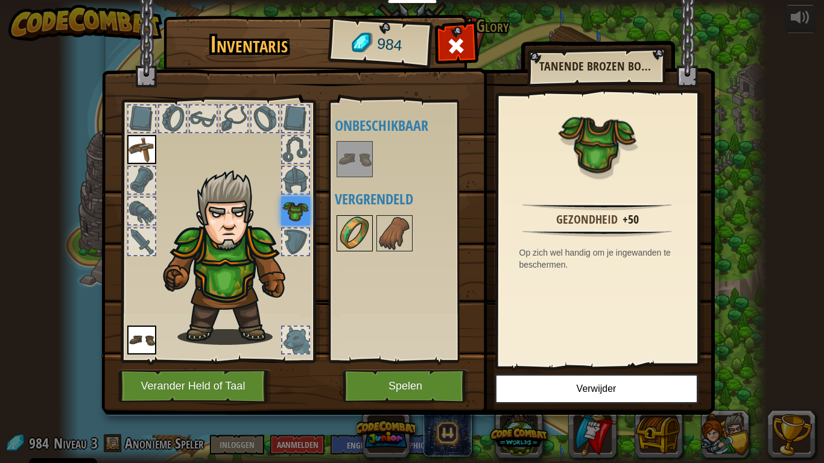
click at [353, 241] on img at bounding box center [355, 233] width 34 height 34
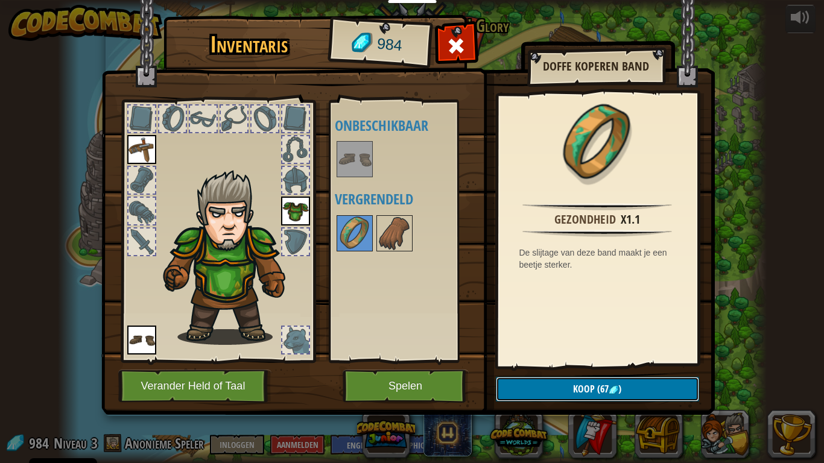
click at [587, 361] on span "Koop" at bounding box center [584, 388] width 22 height 13
click at [596, 361] on button "Bevestigen" at bounding box center [597, 389] width 203 height 25
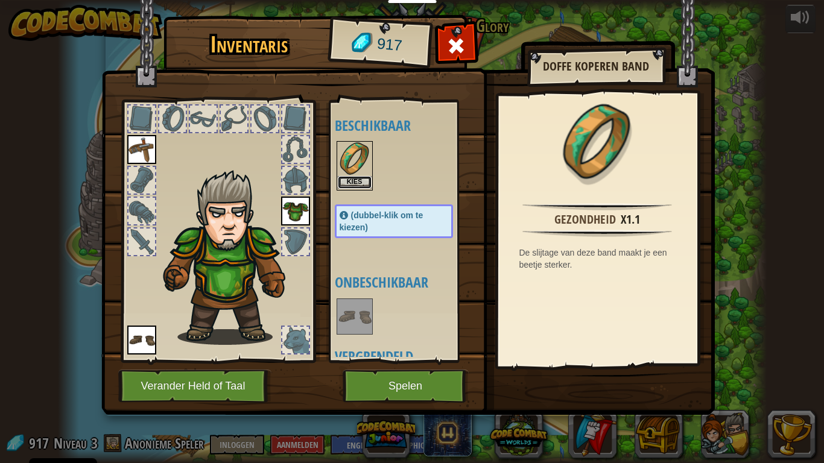
click at [353, 181] on button "Kies" at bounding box center [355, 182] width 34 height 13
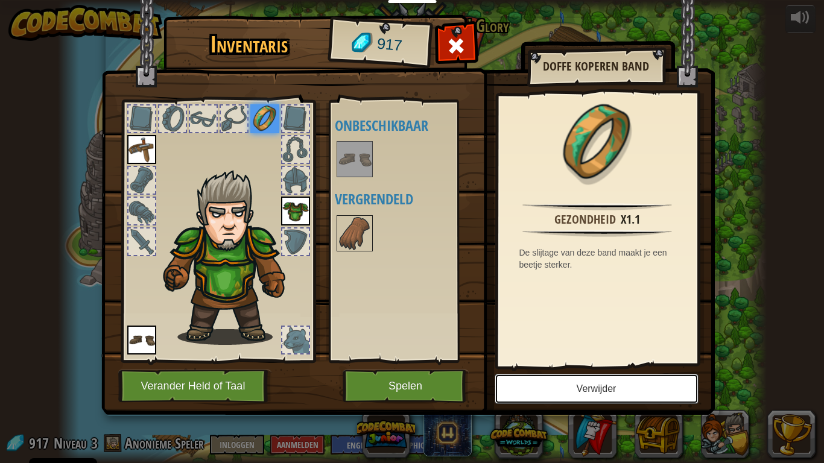
click at [622, 361] on button "Verwijder" at bounding box center [596, 389] width 204 height 30
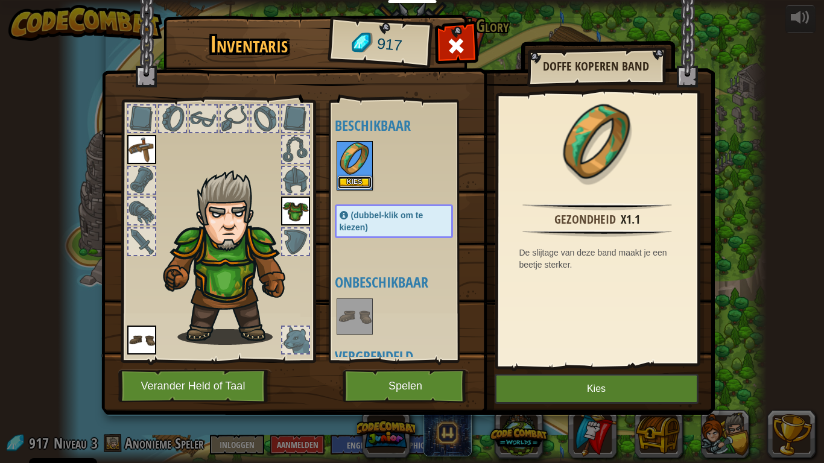
click at [351, 176] on button "Kies" at bounding box center [355, 182] width 34 height 13
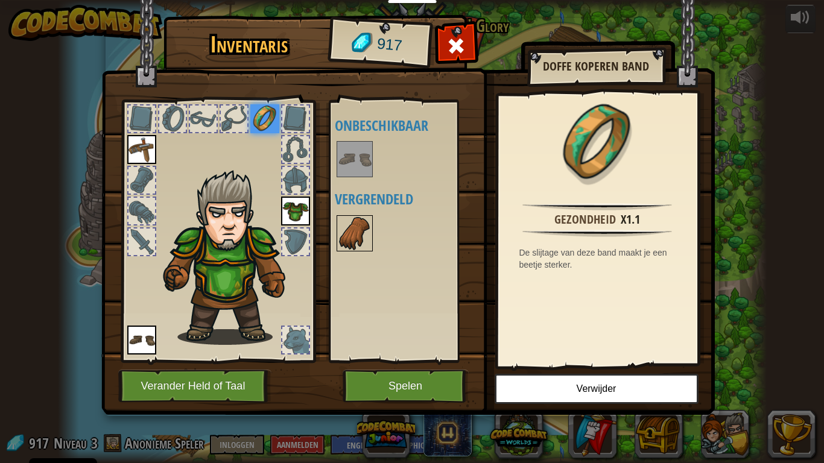
click at [362, 230] on img at bounding box center [355, 233] width 34 height 34
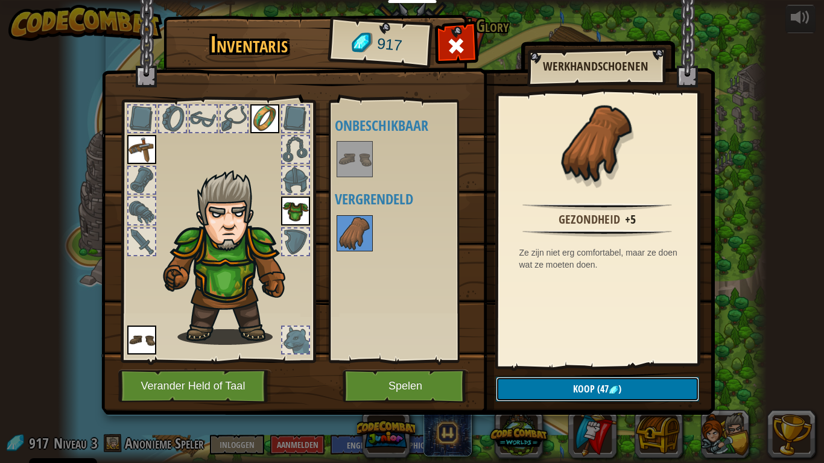
click at [609, 361] on button "Koop (47 )" at bounding box center [597, 389] width 203 height 25
click at [618, 361] on button "Bevestigen" at bounding box center [597, 389] width 203 height 25
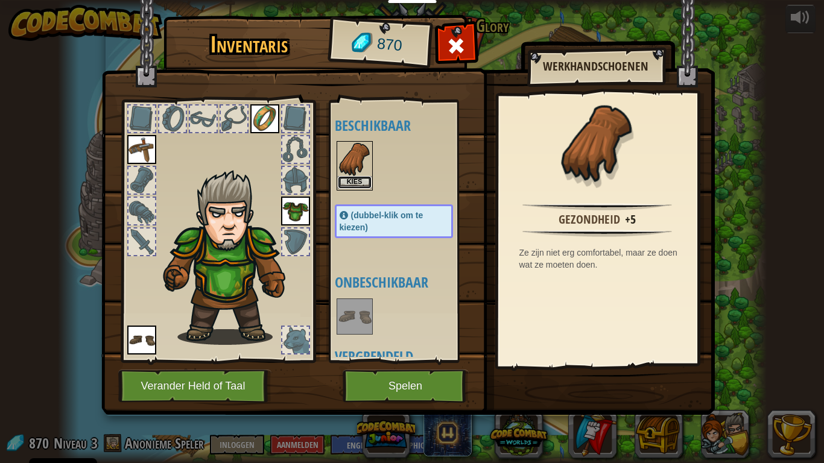
click at [359, 186] on button "Kies" at bounding box center [355, 182] width 34 height 13
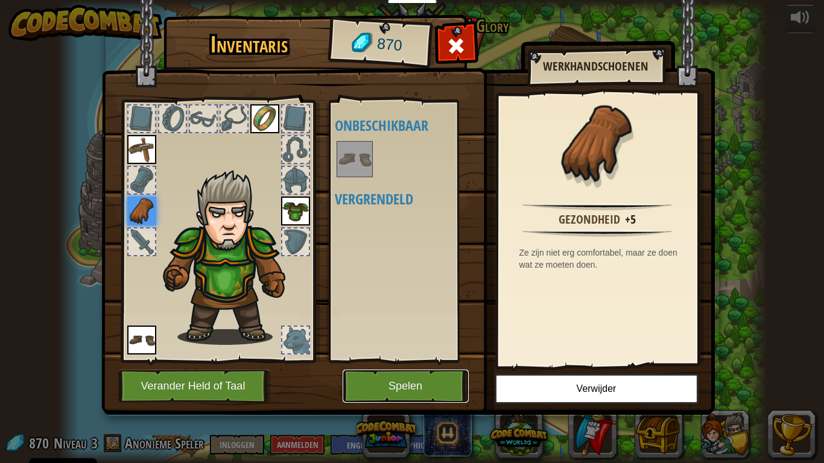
click at [431, 361] on button "Spelen" at bounding box center [405, 386] width 126 height 33
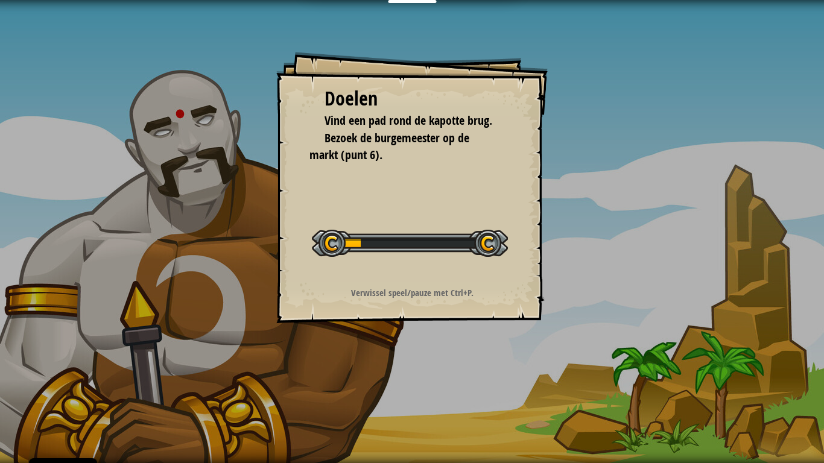
click at [436, 310] on div "Doelen Vind een pad rond de kapotte brug. Bezoek de burgemeester op de markt (p…" at bounding box center [411, 187] width 271 height 271
drag, startPoint x: 441, startPoint y: 308, endPoint x: 494, endPoint y: 305, distance: 53.7
click at [442, 307] on div "Doelen Vind een pad rond de kapotte brug. Bezoek de burgemeester op de markt (p…" at bounding box center [411, 187] width 271 height 271
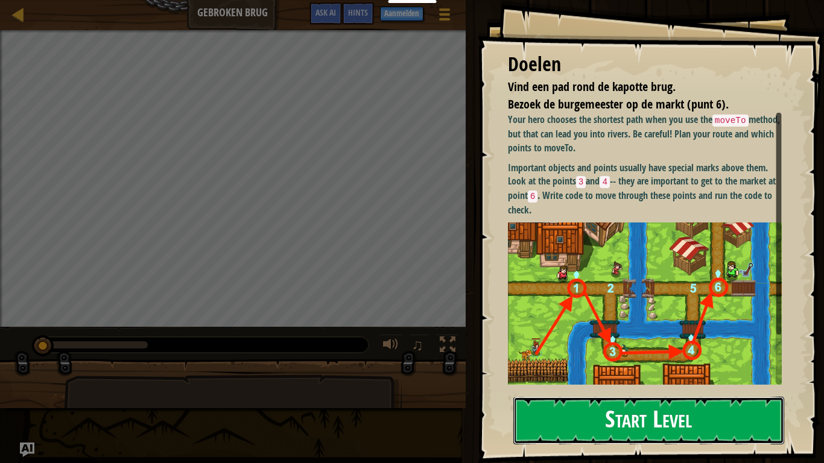
click at [634, 361] on button "Start Level" at bounding box center [648, 421] width 271 height 48
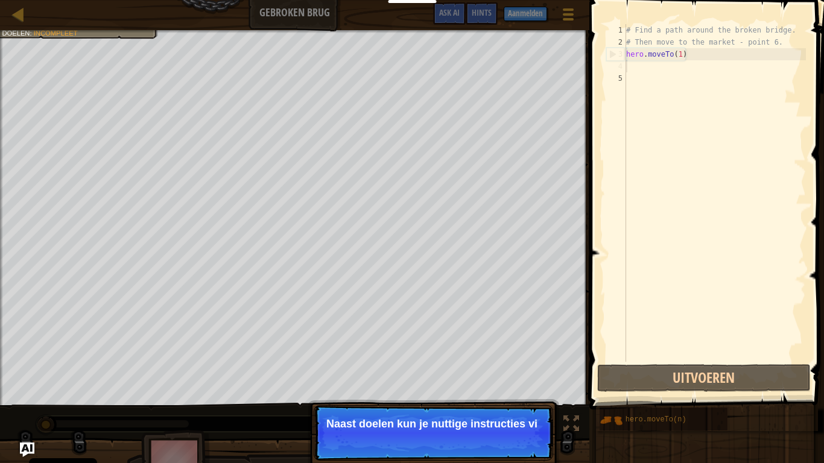
click at [634, 66] on div "# Find a path around the broken bridge. # Then move to the market - point 6. he…" at bounding box center [714, 205] width 182 height 362
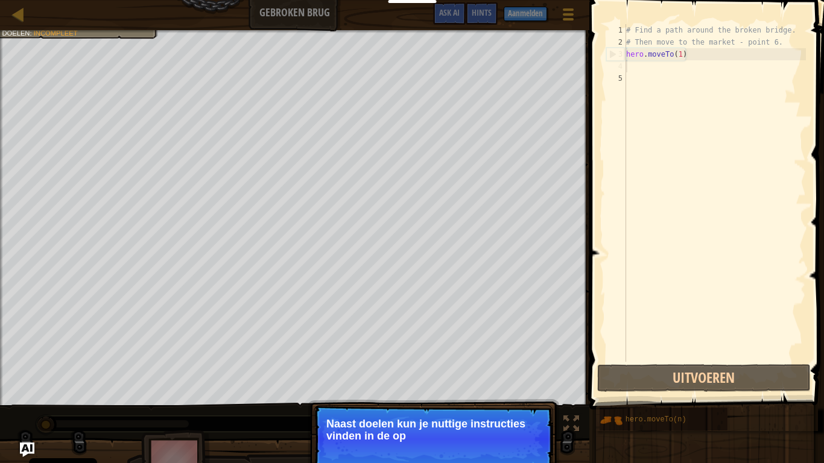
click at [636, 67] on div "# Find a path around the broken bridge. # Then move to the market - point 6. he…" at bounding box center [714, 205] width 182 height 362
click at [651, 74] on div "# Find a path around the broken bridge. # Then move to the market - point 6. he…" at bounding box center [714, 205] width 182 height 362
click at [648, 72] on div "# Find a path around the broken bridge. # Then move to the market - point 6. he…" at bounding box center [714, 205] width 182 height 362
drag, startPoint x: 643, startPoint y: 81, endPoint x: 637, endPoint y: 68, distance: 14.3
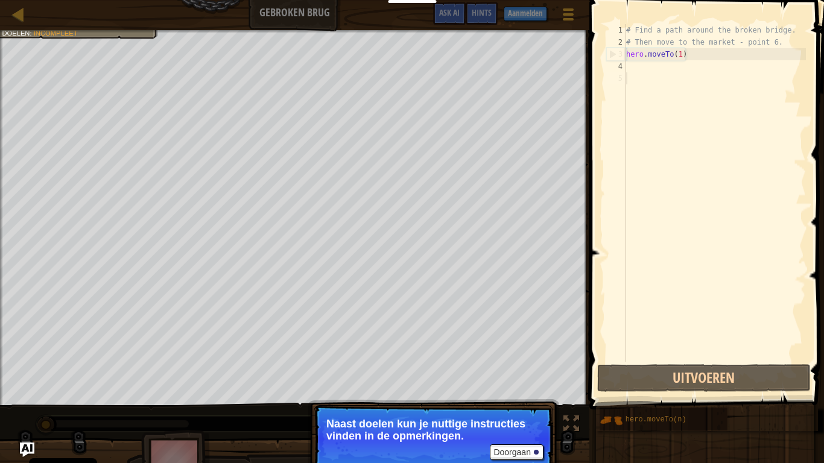
click at [643, 79] on div "# Find a path around the broken bridge. # Then move to the market - point 6. he…" at bounding box center [714, 205] width 182 height 362
click at [634, 72] on div "# Find a path around the broken bridge. # Then move to the market - point 6. he…" at bounding box center [714, 205] width 182 height 362
click at [652, 61] on div "# Find a path around the broken bridge. # Then move to the market - point 6. he…" at bounding box center [714, 193] width 182 height 338
click at [655, 66] on div "# Find a path around the broken bridge. # Then move to the market - point 6. he…" at bounding box center [714, 205] width 182 height 362
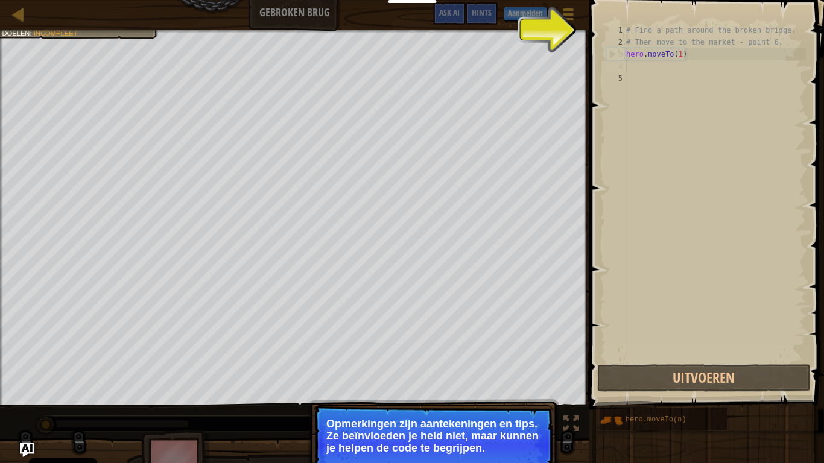
click at [656, 40] on div "# Find a path around the broken bridge. # Then move to the market - point 6. he…" at bounding box center [714, 205] width 182 height 362
click at [636, 45] on div "# Find a path around the broken bridge. # Then move to the market - point 6. he…" at bounding box center [714, 205] width 182 height 362
click at [636, 45] on div "# Find a path around the broken bridge. # Then move to the market - point 6. he…" at bounding box center [714, 193] width 182 height 338
click at [636, 45] on div "# Find a path around the broken bridge. # Then move to the market - point 6. he…" at bounding box center [714, 205] width 182 height 362
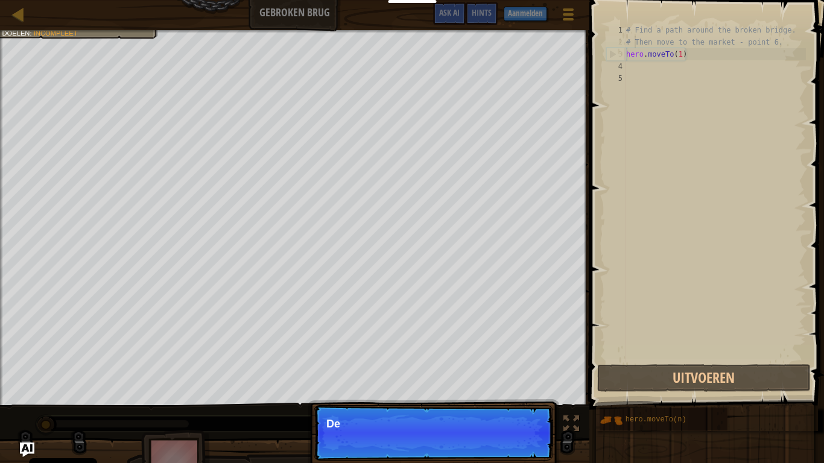
click at [633, 43] on div "# Find a path around the broken bridge. # Then move to the market - point 6. he…" at bounding box center [714, 205] width 182 height 362
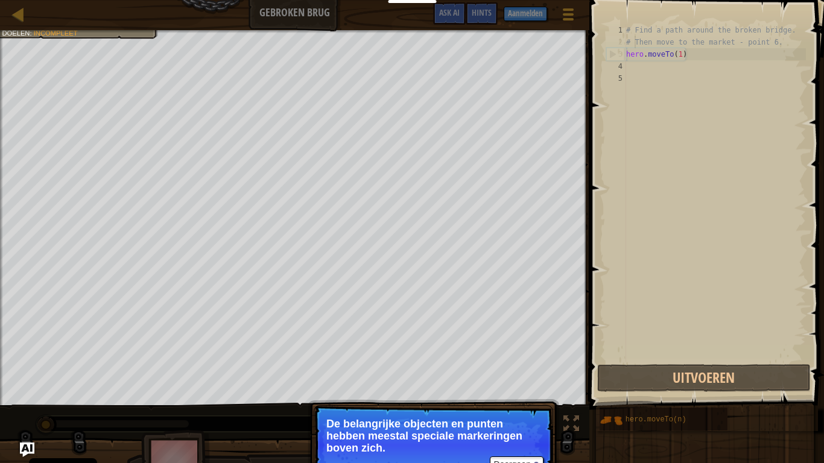
click at [490, 171] on div "Kaart Gebroken Brug Spelmenu Klaar Aanmelden Hints Ask AI 1 ההההההההההההההההההה…" at bounding box center [412, 231] width 824 height 463
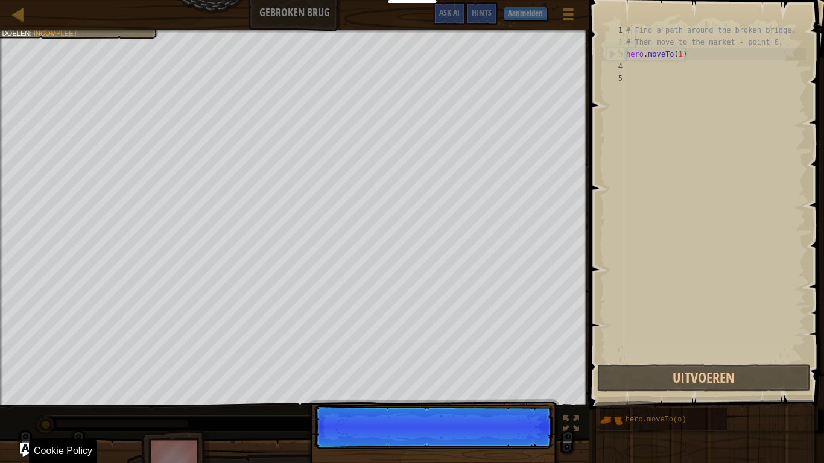
scroll to position [5, 1]
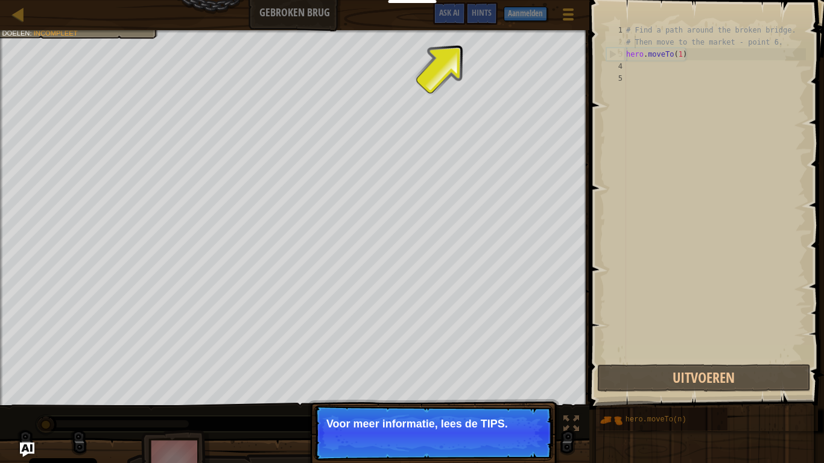
click at [473, 17] on span "Hints" at bounding box center [481, 12] width 20 height 11
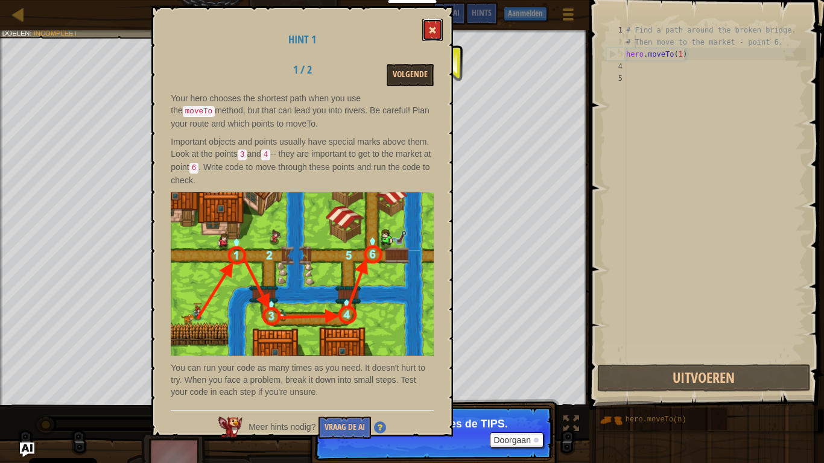
click at [436, 31] on span at bounding box center [432, 30] width 8 height 8
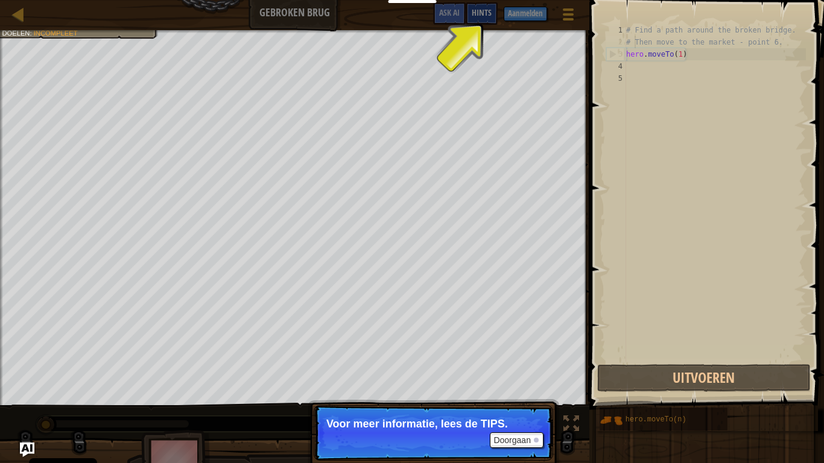
click at [483, 18] on div "Hints" at bounding box center [481, 13] width 32 height 22
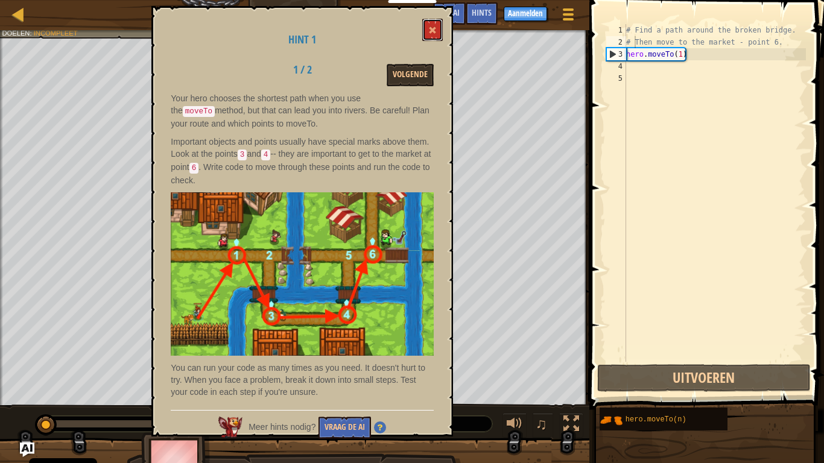
click at [424, 20] on button at bounding box center [432, 30] width 20 height 22
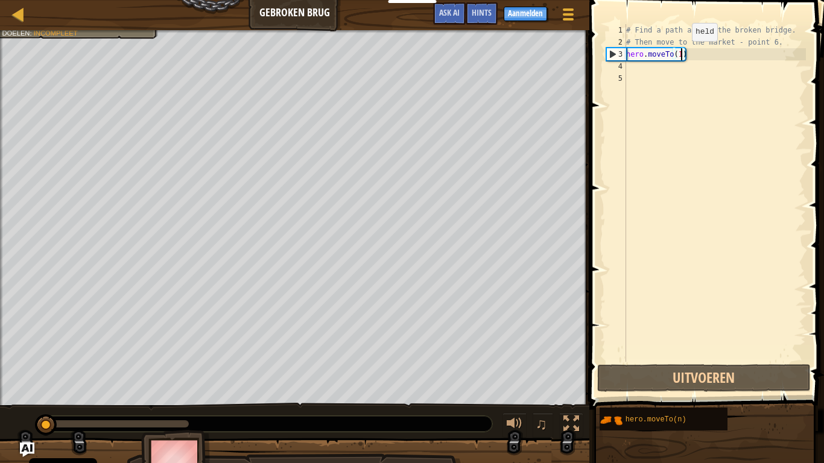
click at [681, 52] on div "# Find a path around the broken bridge. # Then move to the market - point 6. he…" at bounding box center [714, 205] width 182 height 362
click at [683, 54] on div "# Find a path around the broken bridge. # Then move to the market - point 6. he…" at bounding box center [714, 205] width 182 height 362
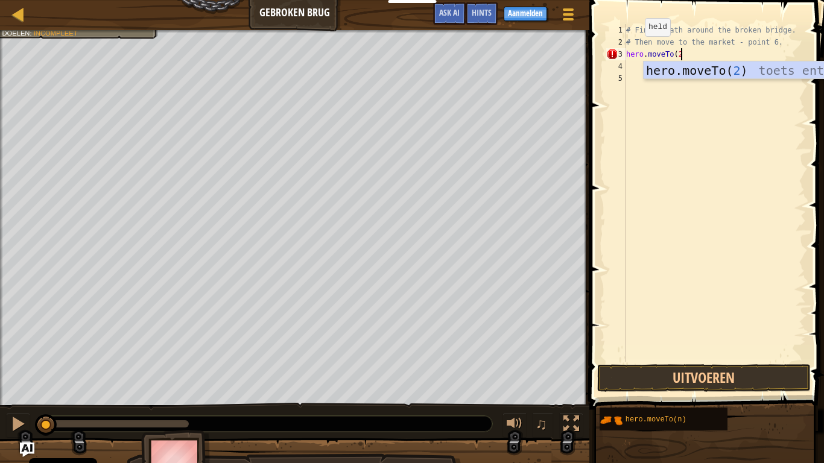
scroll to position [5, 7]
click at [761, 69] on div "hero.moveTo( 2 ) toets enter" at bounding box center [757, 88] width 228 height 54
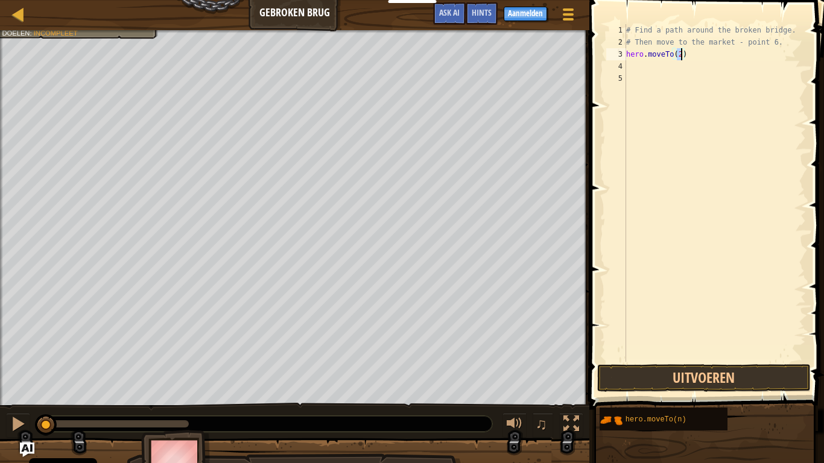
click at [650, 31] on div "# Find a path around the broken bridge. # Then move to the market - point 6. he…" at bounding box center [714, 205] width 182 height 362
click at [660, 37] on div "# Find a path around the broken bridge. # Then move to the market - point 6. he…" at bounding box center [714, 205] width 182 height 362
click at [638, 28] on div "# Find a path around the broken bridge. # Then move to the market - point 6. he…" at bounding box center [714, 205] width 182 height 362
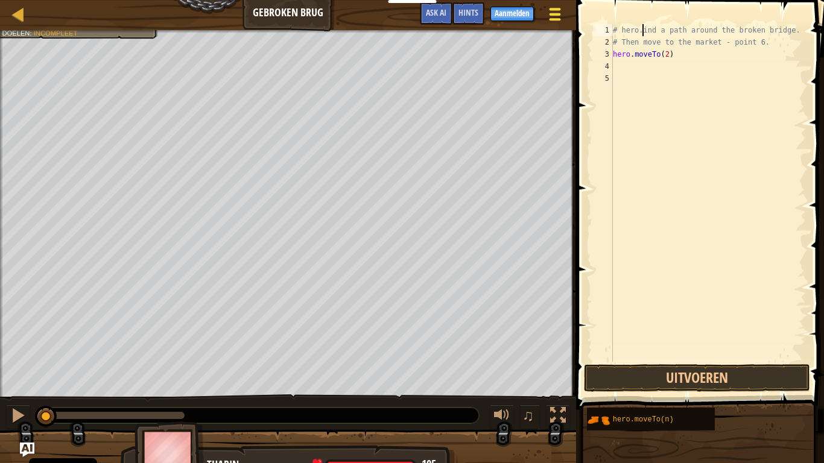
scroll to position [5, 5]
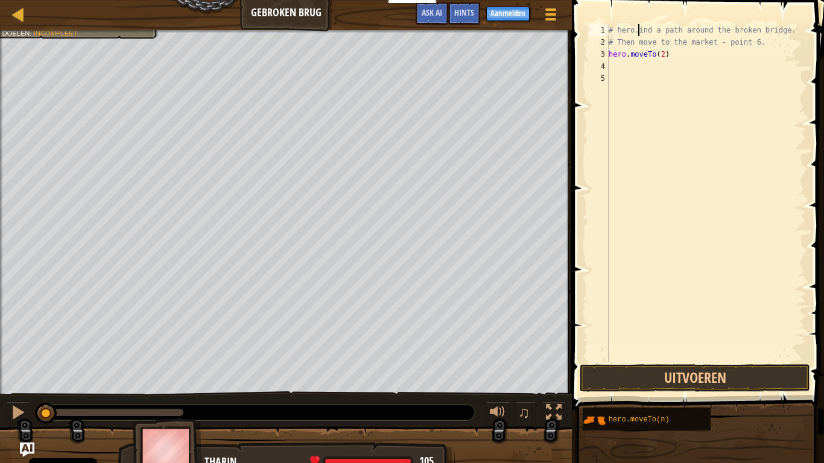
click at [771, 48] on div "# hero.ind a path around the broken bridge. # Then move to the market - point 6…" at bounding box center [706, 205] width 200 height 362
click at [770, 47] on div "# hero.ind a path around the broken bridge. # Then move to the market - point 6…" at bounding box center [706, 205] width 200 height 362
click at [758, 44] on div "# hero.ind a path around the broken bridge. # Then move to the market - point 6…" at bounding box center [706, 205] width 200 height 362
type textarea "#"
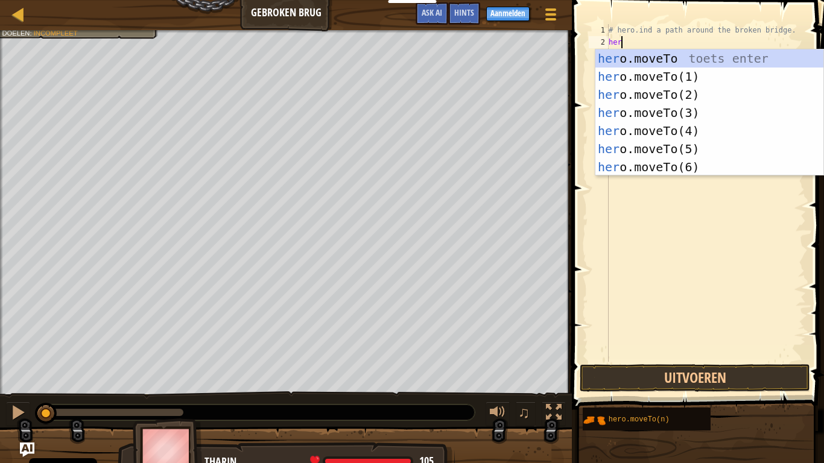
scroll to position [5, 1]
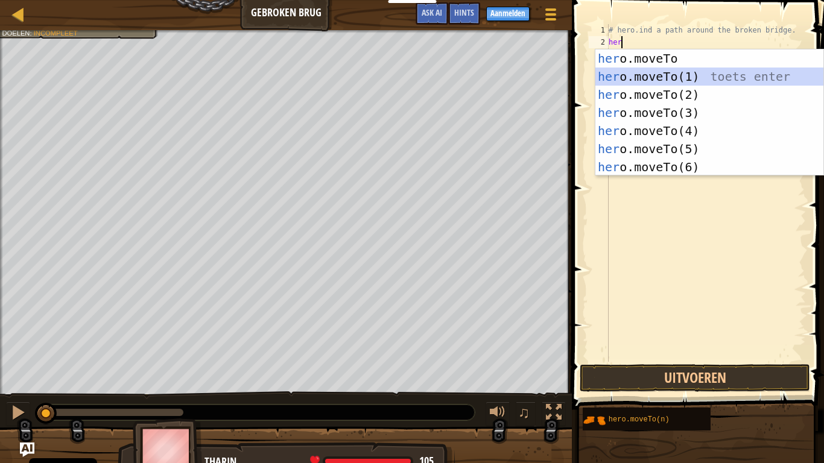
click at [724, 80] on div "her o.moveTo toets enter her o.moveTo(1) toets enter her o.moveTo(2) toets ente…" at bounding box center [709, 130] width 228 height 163
type textarea "hero.moveTo(1)"
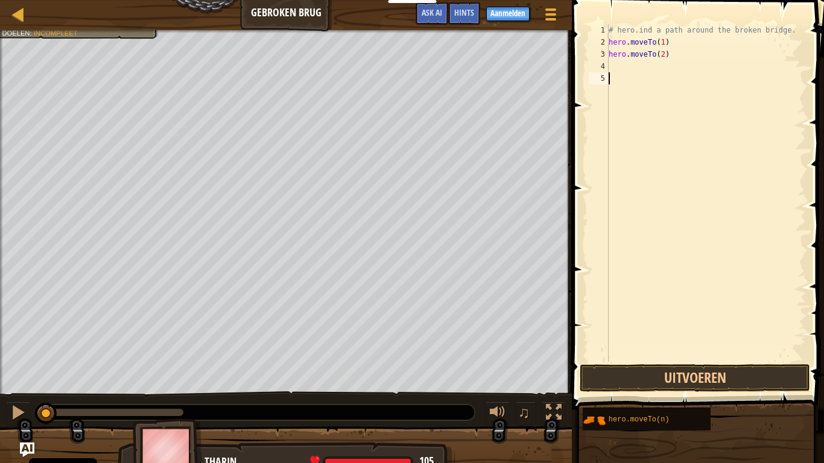
click at [618, 73] on div "# hero.ind a path around the broken bridge. hero . moveTo ( 1 ) hero . moveTo (…" at bounding box center [706, 205] width 200 height 362
click at [622, 69] on div "# hero.ind a path around the broken bridge. hero . moveTo ( 1 ) hero . moveTo (…" at bounding box center [706, 205] width 200 height 362
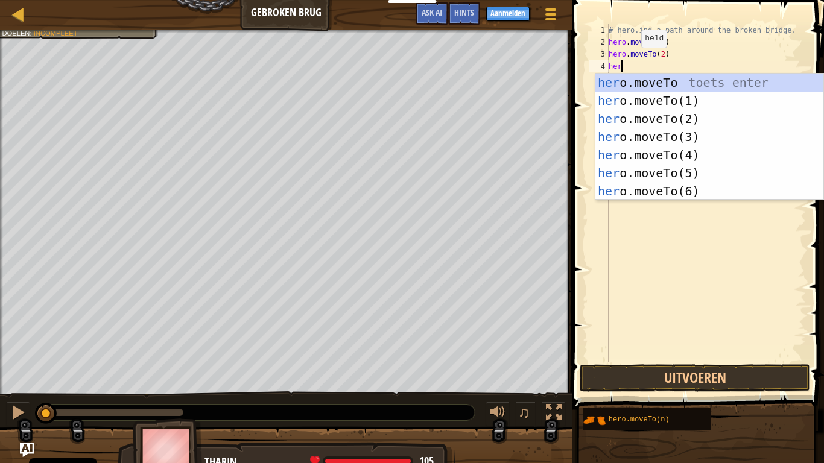
scroll to position [5, 1]
click at [684, 134] on div "her o.moveTo toets enter her o.moveTo(1) toets enter her o.moveTo(2) toets ente…" at bounding box center [709, 155] width 228 height 163
type textarea "hero.moveTo(3)"
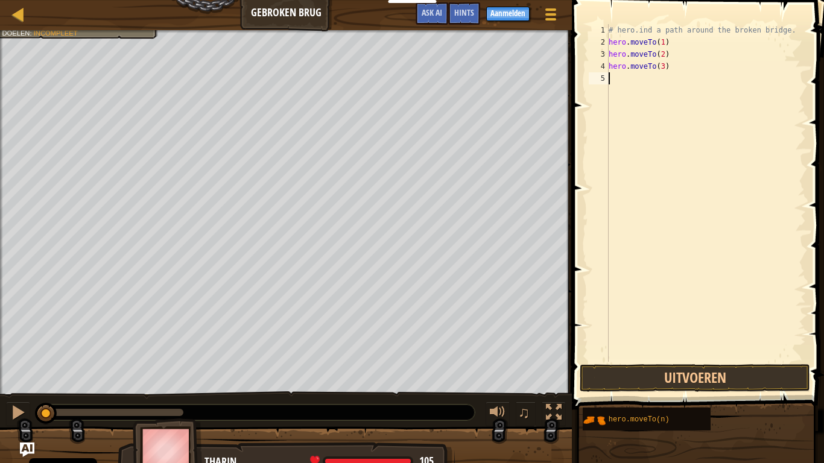
click at [609, 81] on div "# hero.ind a path around the broken bridge. hero . moveTo ( 1 ) hero . moveTo (…" at bounding box center [706, 205] width 200 height 362
click at [612, 78] on div "# hero.ind a path around the broken bridge. hero . moveTo ( 1 ) hero . moveTo (…" at bounding box center [706, 205] width 200 height 362
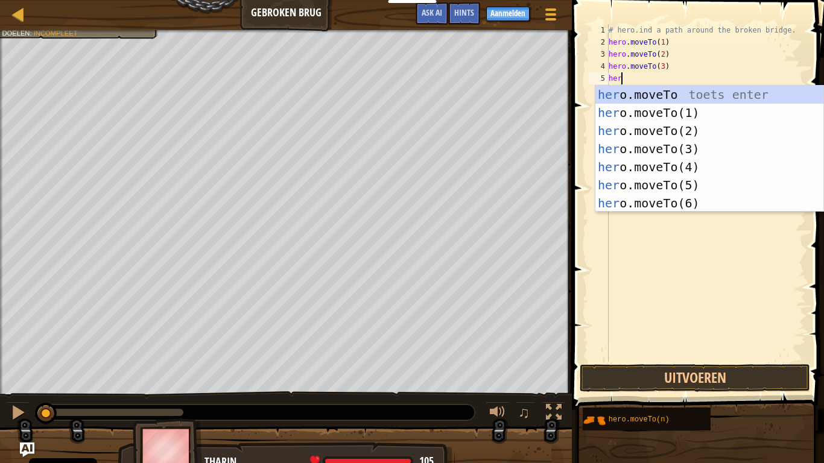
scroll to position [5, 2]
click at [673, 169] on div "hero .moveTo toets enter hero .moveTo(1) toets enter hero .moveTo(2) toets ente…" at bounding box center [709, 167] width 228 height 163
type textarea "hero.moveTo(4)"
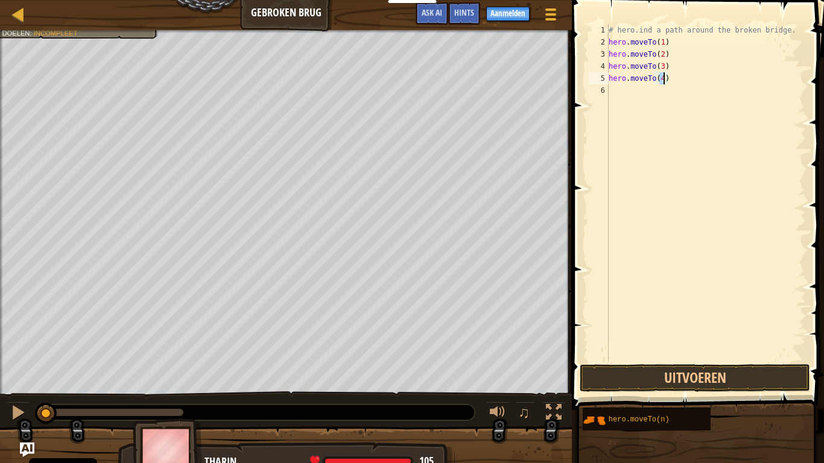
click at [612, 89] on div "# hero.ind a path around the broken bridge. hero . moveTo ( 1 ) hero . moveTo (…" at bounding box center [706, 205] width 200 height 362
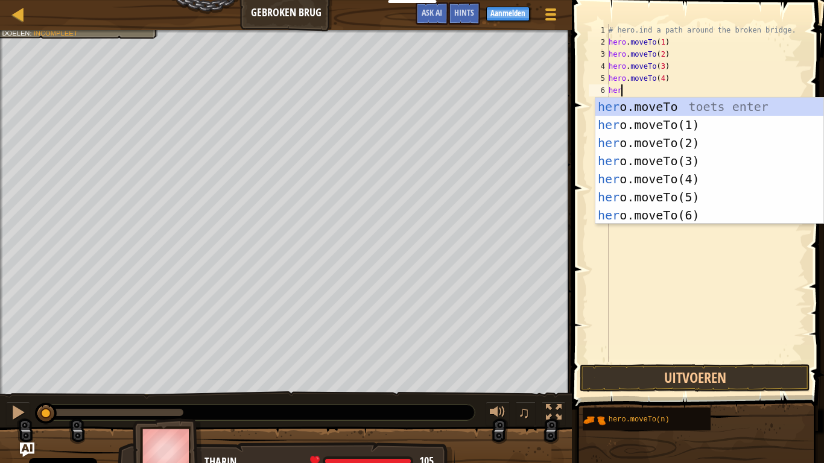
scroll to position [5, 1]
click at [689, 195] on div "her o.moveTo toets enter her o.moveTo(1) toets enter her o.moveTo(2) toets ente…" at bounding box center [709, 179] width 228 height 163
type textarea "hero.moveTo(5)"
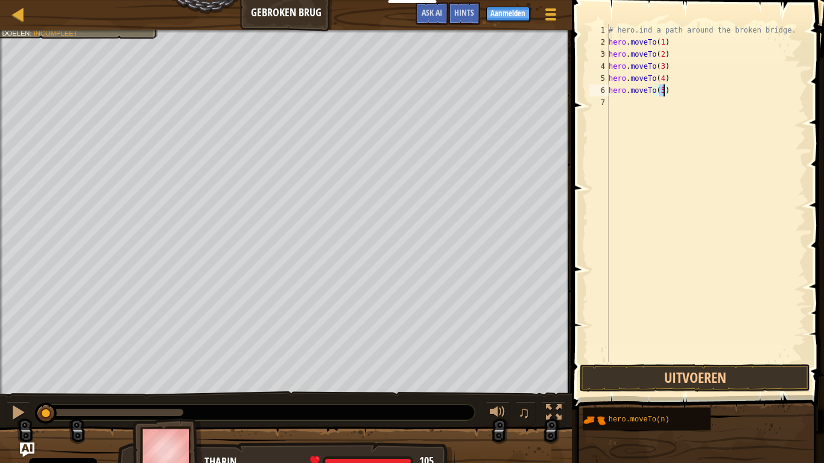
click at [620, 109] on div "# hero.ind a path around the broken bridge. hero . moveTo ( 1 ) hero . moveTo (…" at bounding box center [706, 205] width 200 height 362
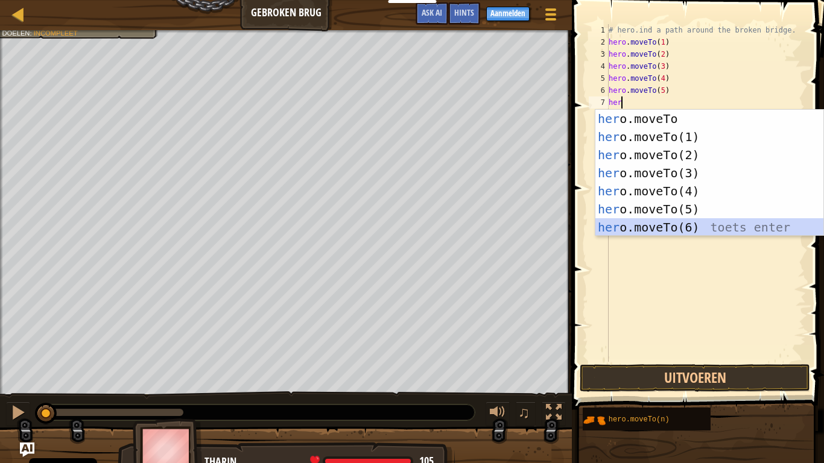
click at [693, 222] on div "her o.moveTo toets enter her o.moveTo(1) toets enter her o.moveTo(2) toets ente…" at bounding box center [709, 191] width 228 height 163
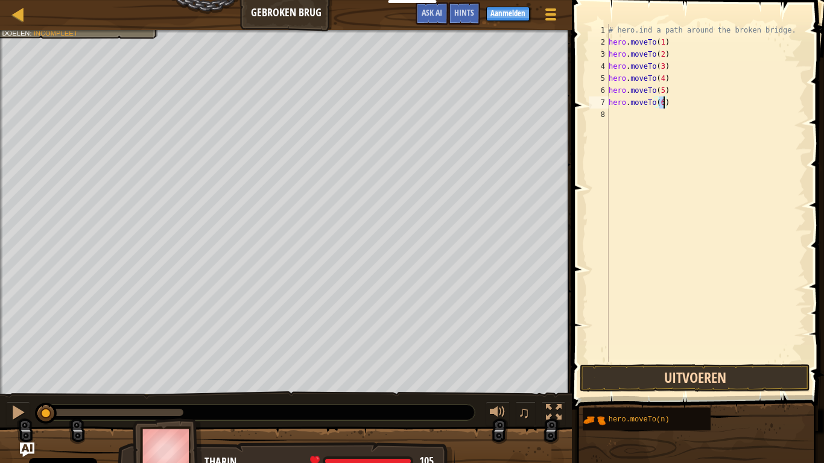
type textarea "hero.moveTo(6)"
click at [740, 361] on button "Uitvoeren" at bounding box center [694, 378] width 230 height 28
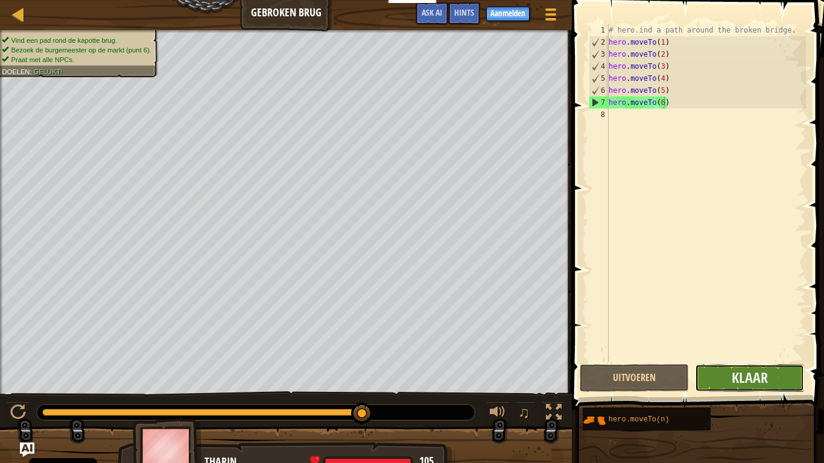
click at [756, 361] on button "Klaar" at bounding box center [749, 378] width 109 height 28
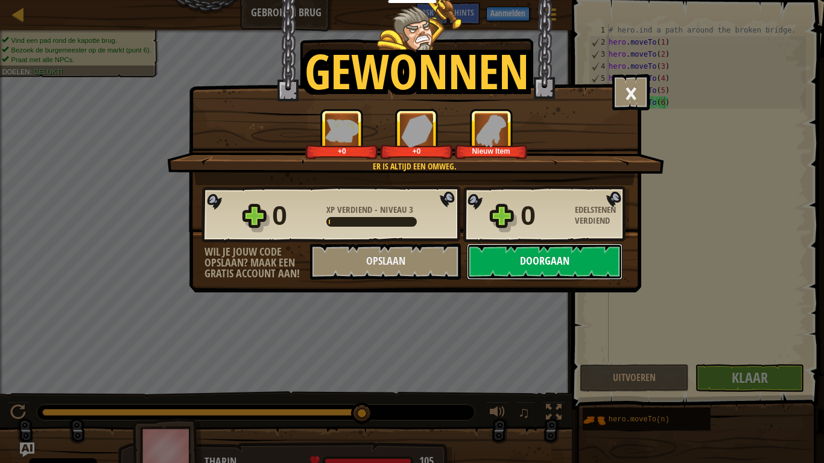
click at [531, 260] on button "Doorgaan" at bounding box center [545, 262] width 156 height 36
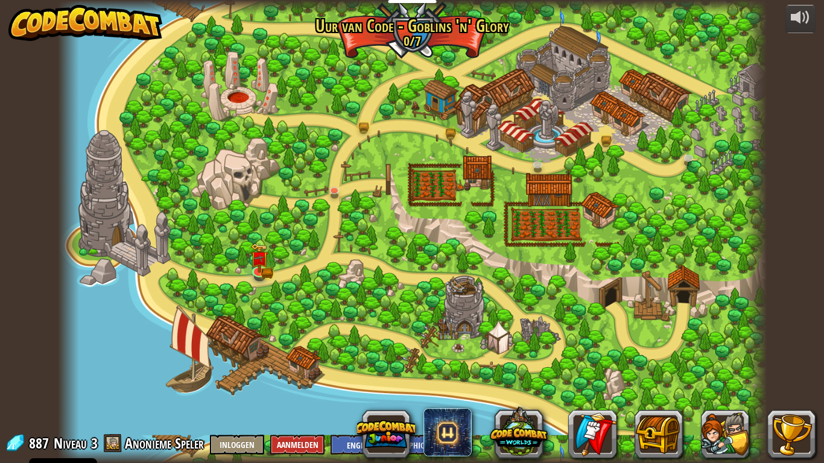
select select "nl-[GEOGRAPHIC_DATA]"
click at [445, 122] on img at bounding box center [450, 109] width 18 height 39
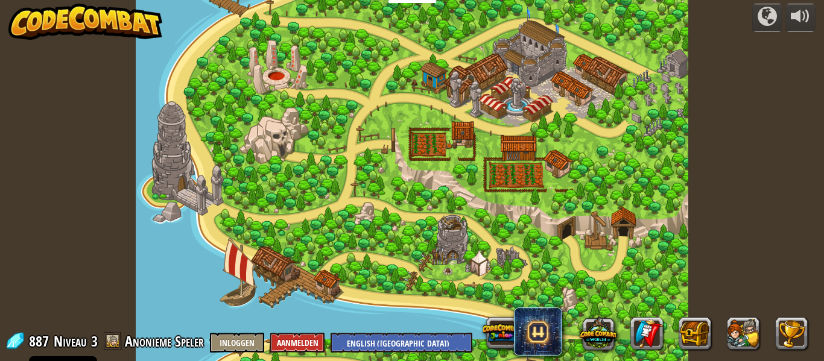
select select "nl-[GEOGRAPHIC_DATA]"
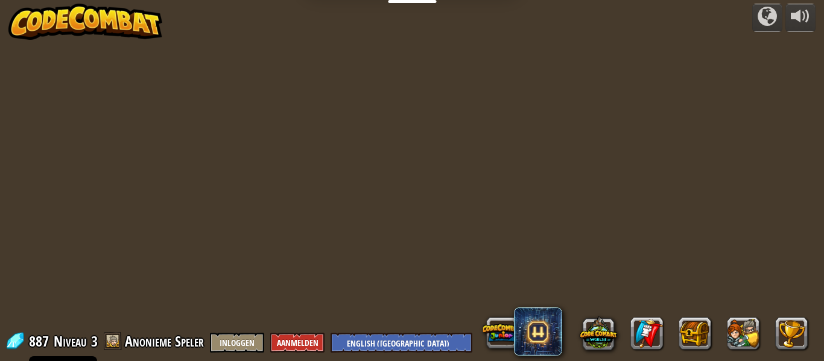
select select "nl-[GEOGRAPHIC_DATA]"
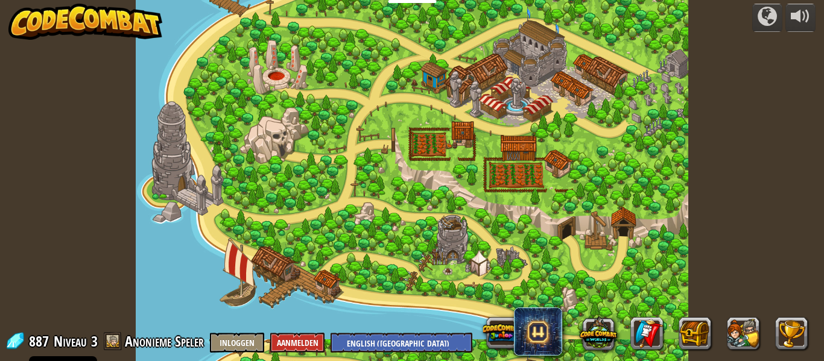
select select "nl-[GEOGRAPHIC_DATA]"
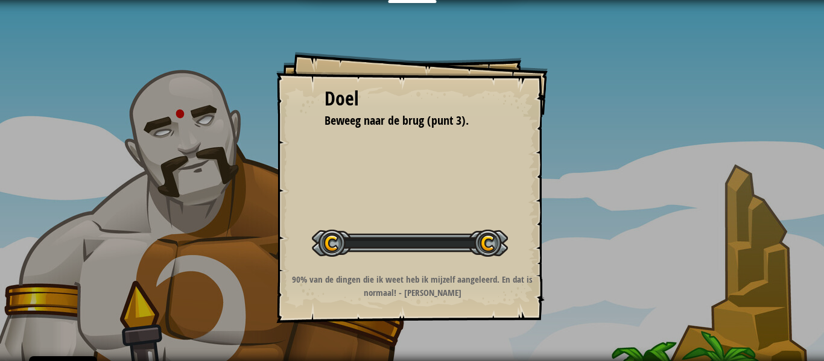
select select "nl-[GEOGRAPHIC_DATA]"
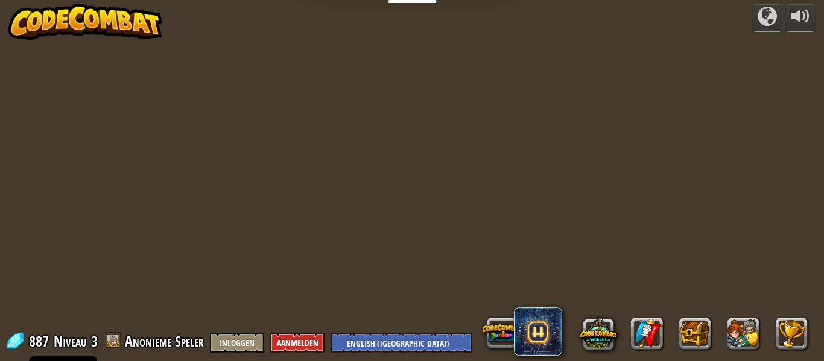
select select "nl-[GEOGRAPHIC_DATA]"
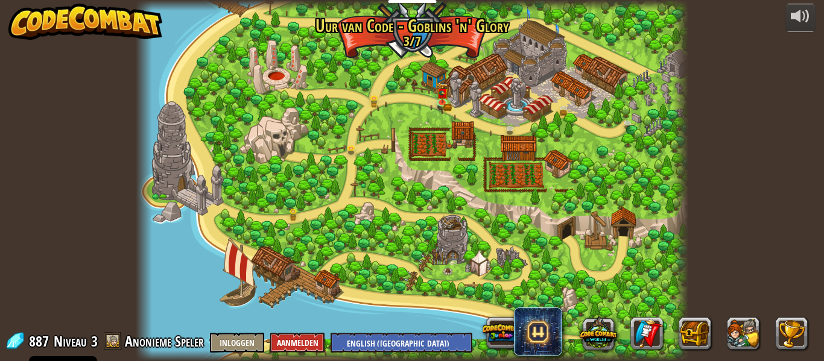
select select "nl-[GEOGRAPHIC_DATA]"
click at [464, 163] on div at bounding box center [412, 180] width 552 height 361
click at [364, 348] on select "English (US) English (UK) 简体中文 繁體中文 русский español (ES) español (América Latin…" at bounding box center [401, 343] width 142 height 20
click at [368, 340] on select "English (US) English (UK) 简体中文 繁體中文 русский español (ES) español (América Latin…" at bounding box center [401, 343] width 142 height 20
click at [441, 60] on div at bounding box center [412, 180] width 552 height 361
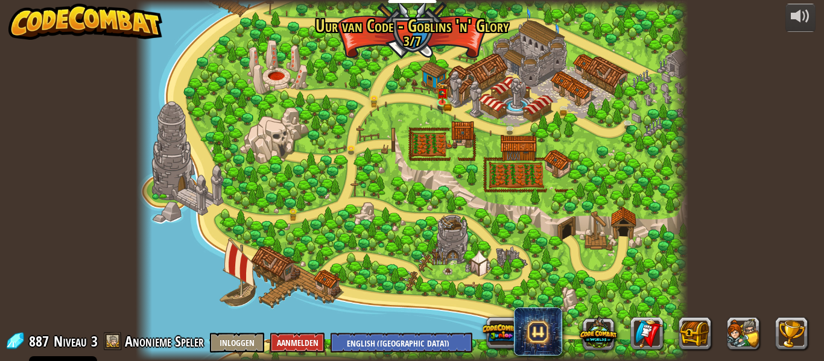
drag, startPoint x: 441, startPoint y: 60, endPoint x: 496, endPoint y: 107, distance: 71.4
click at [446, 68] on div at bounding box center [412, 180] width 552 height 361
drag, startPoint x: 496, startPoint y: 107, endPoint x: 478, endPoint y: 74, distance: 37.5
click at [492, 98] on div at bounding box center [412, 180] width 552 height 361
